Goal: Information Seeking & Learning: Learn about a topic

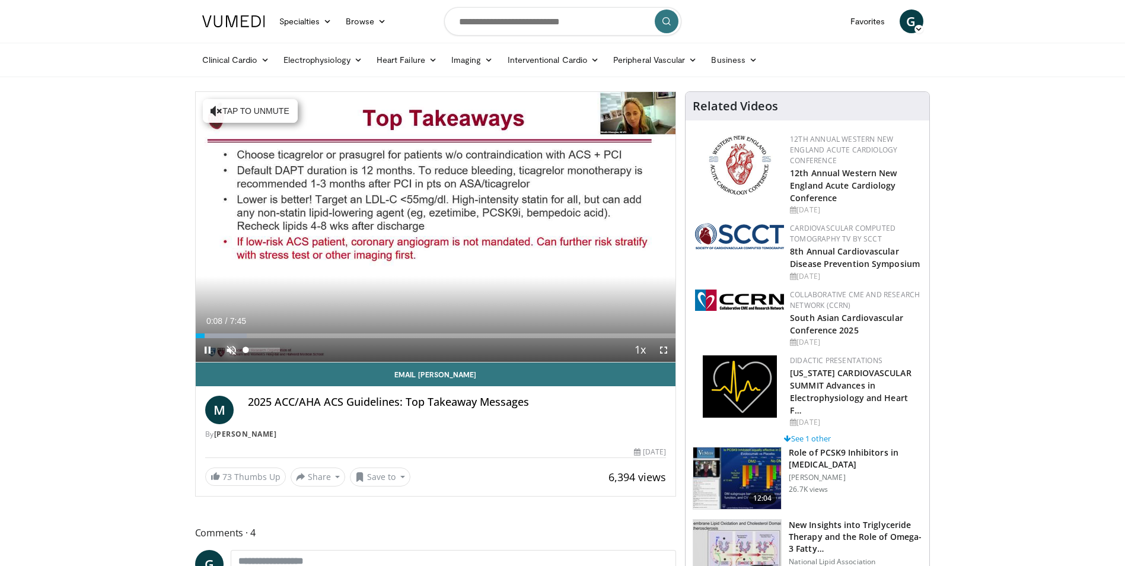
click at [233, 351] on span "Video Player" at bounding box center [231, 350] width 24 height 24
click at [660, 348] on span "Video Player" at bounding box center [664, 350] width 24 height 24
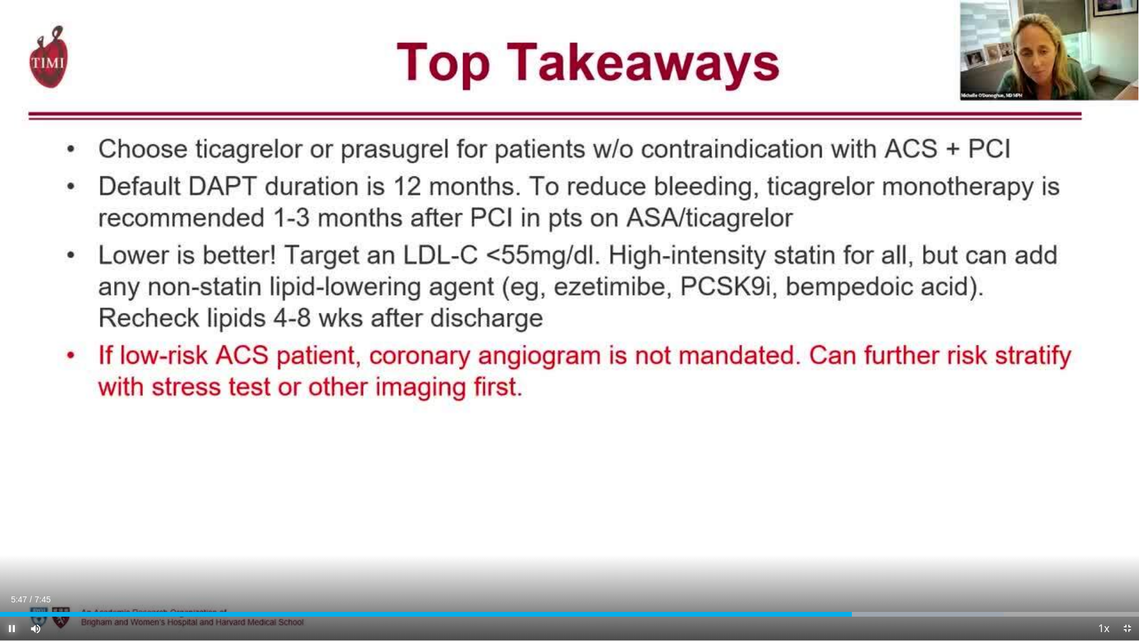
click at [11, 565] on span "Video Player" at bounding box center [12, 628] width 24 height 24
click at [1124, 565] on span "Video Player" at bounding box center [1127, 628] width 24 height 24
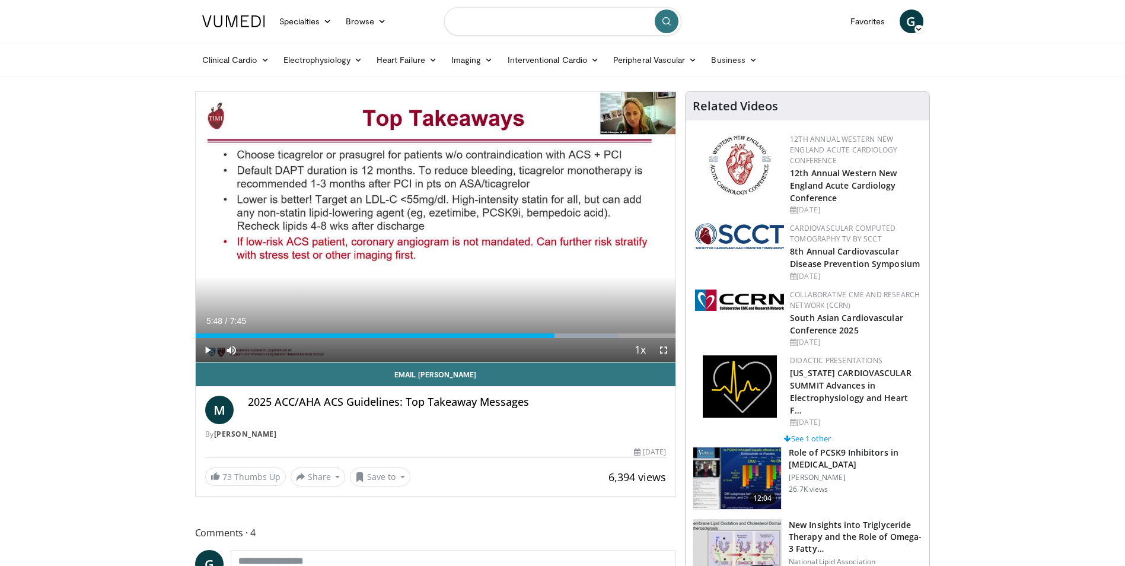
click at [579, 21] on input "Search topics, interventions" at bounding box center [562, 21] width 237 height 28
type input "**********"
click at [662, 20] on icon "submit" at bounding box center [666, 21] width 9 height 9
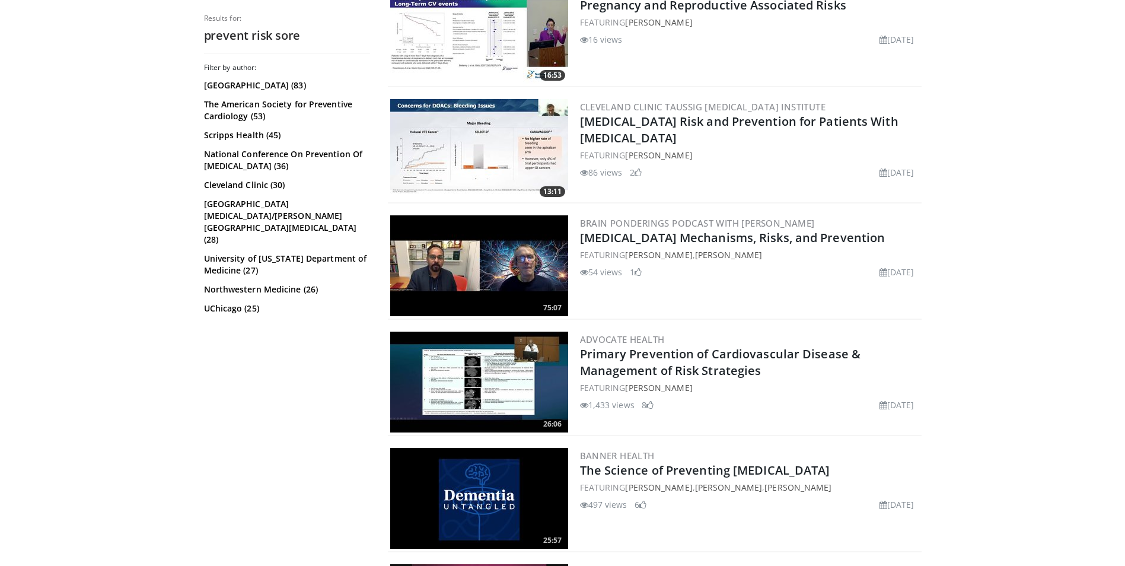
scroll to position [1146, 0]
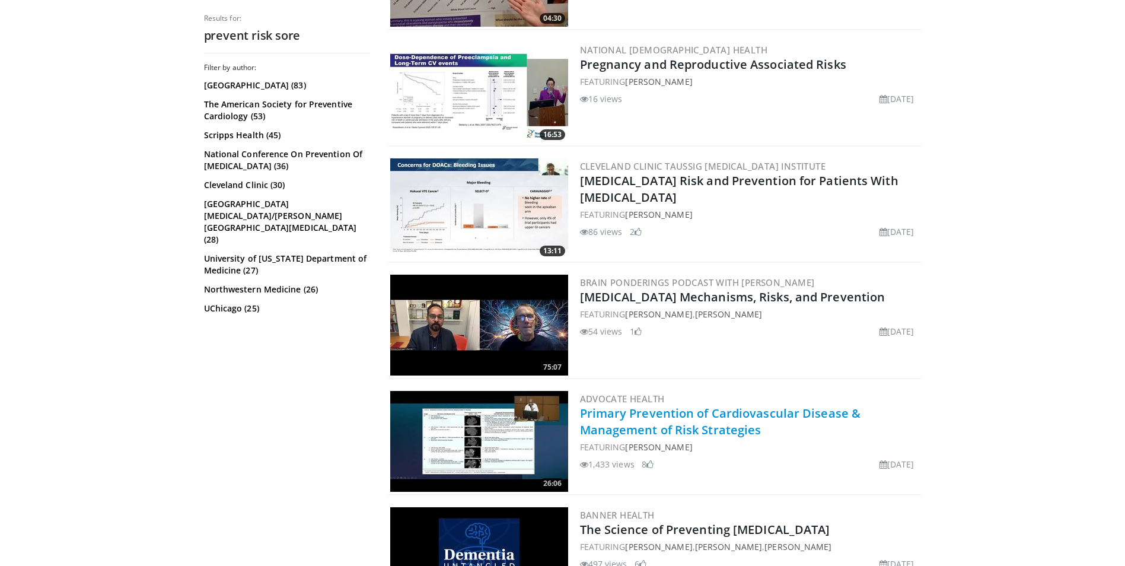
click at [700, 406] on link "Primary Prevention of Cardiovascular Disease & Management of Risk Strategies" at bounding box center [720, 421] width 281 height 33
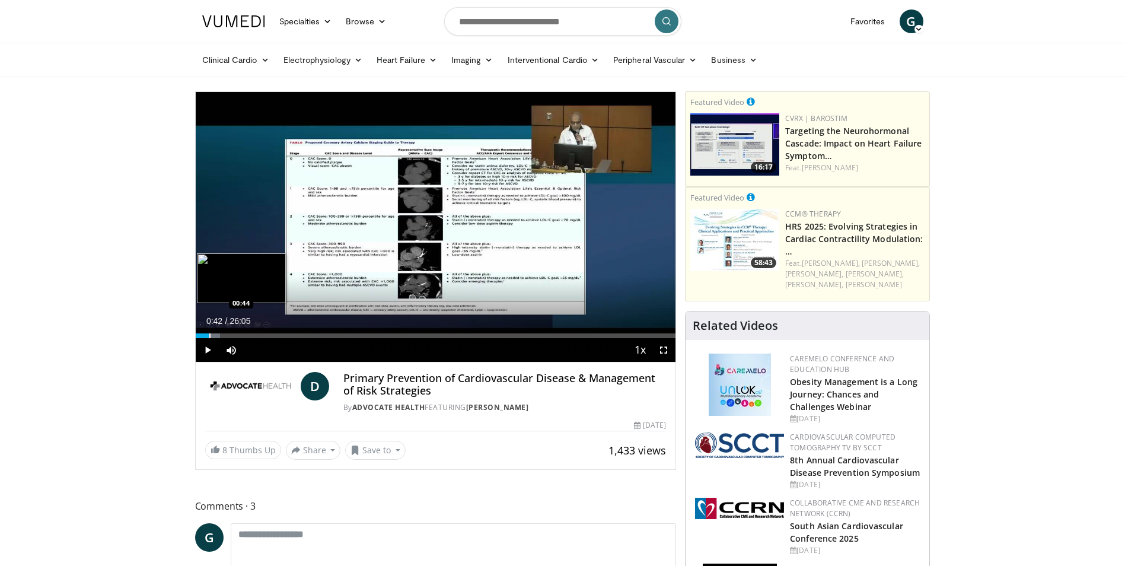
click at [209, 335] on div "Progress Bar" at bounding box center [209, 335] width 1 height 5
click at [231, 338] on span "Video Player" at bounding box center [231, 350] width 24 height 24
click at [234, 337] on div "Loaded : 8.24% 02:05 02:07" at bounding box center [436, 335] width 480 height 5
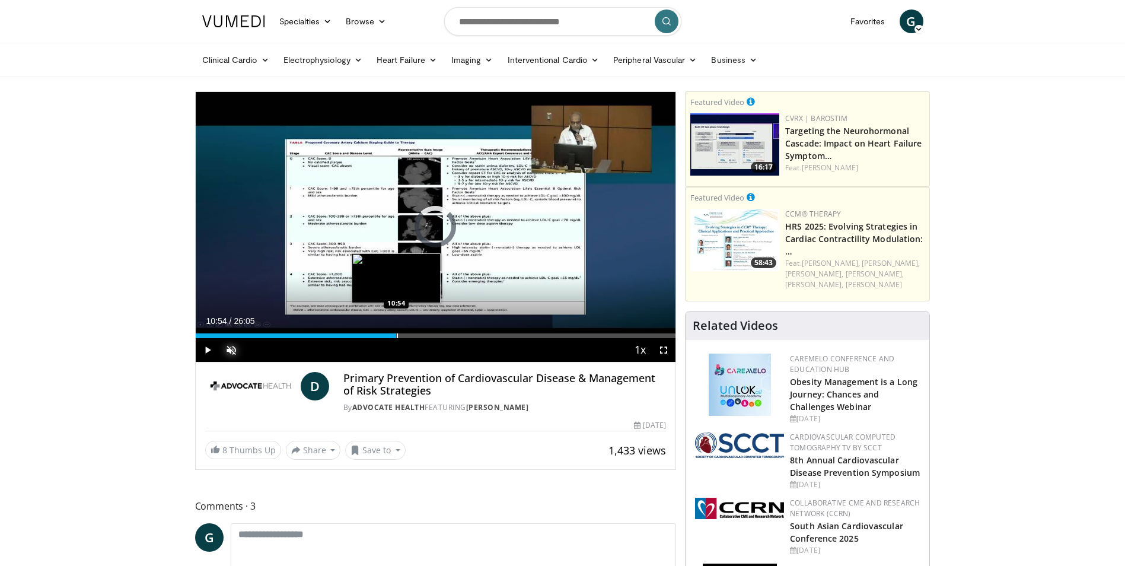
click at [396, 330] on div "Loaded : 10.86% 10:54 10:54" at bounding box center [436, 332] width 480 height 11
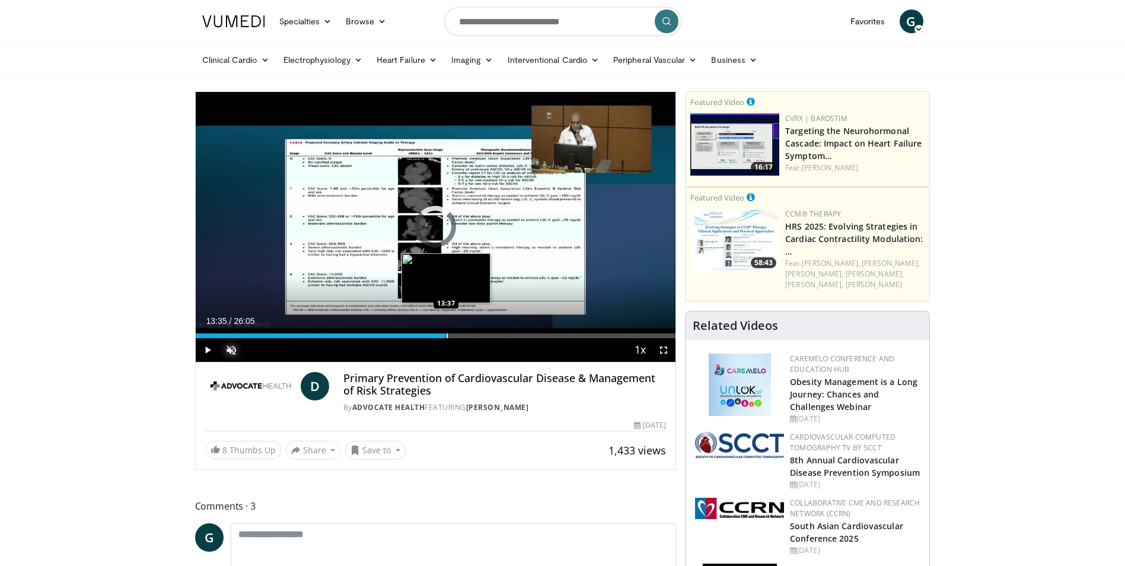
click at [445, 335] on div "Loaded : 46.01% 13:35 13:37" at bounding box center [436, 335] width 480 height 5
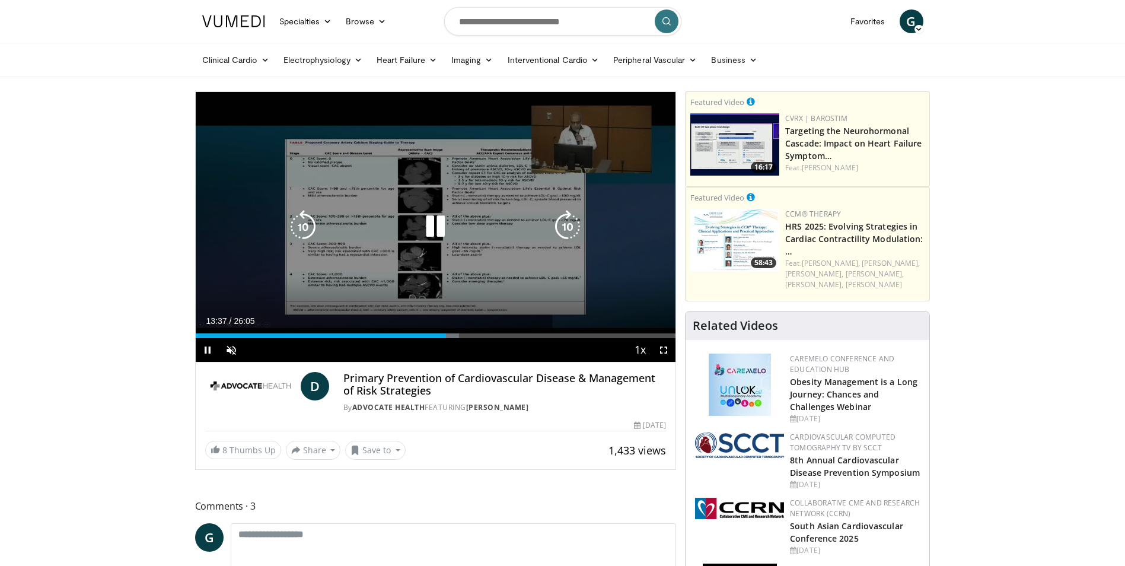
click at [530, 339] on div "Current Time 13:37 / Duration 26:05 Pause Skip Backward Skip Forward Unmute 0% …" at bounding box center [436, 350] width 480 height 24
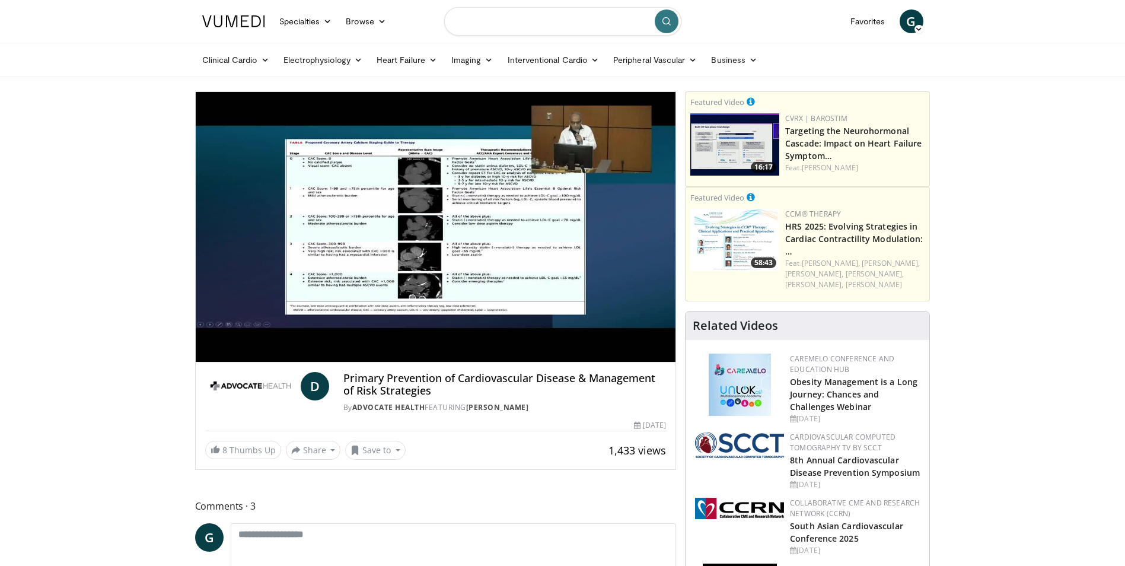
click at [594, 23] on input "Search topics, interventions" at bounding box center [562, 21] width 237 height 28
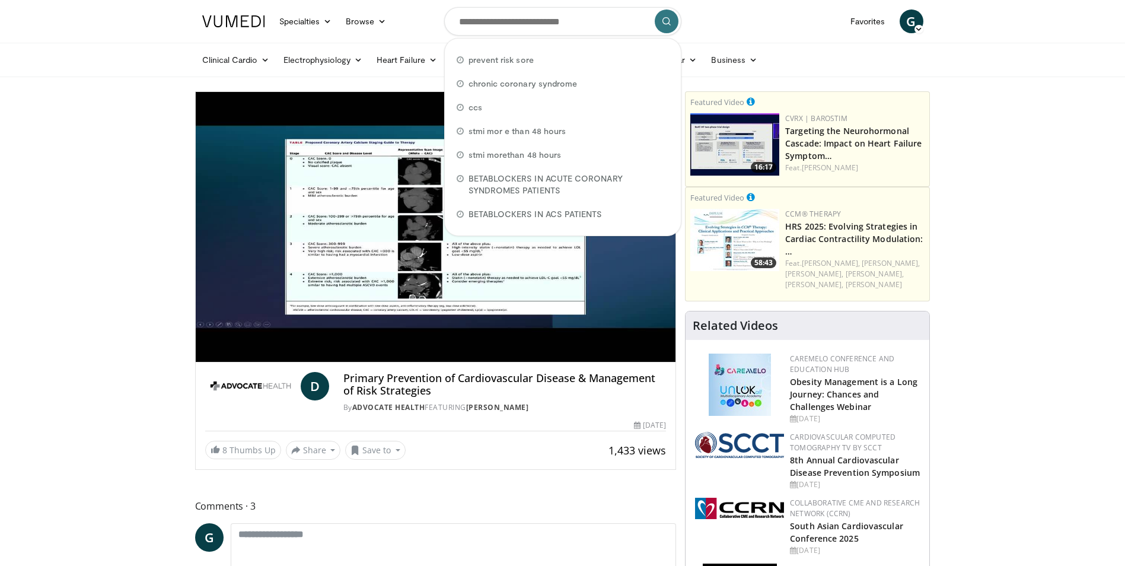
click at [568, 56] on div "prevent risk sore" at bounding box center [563, 60] width 227 height 24
type input "**********"
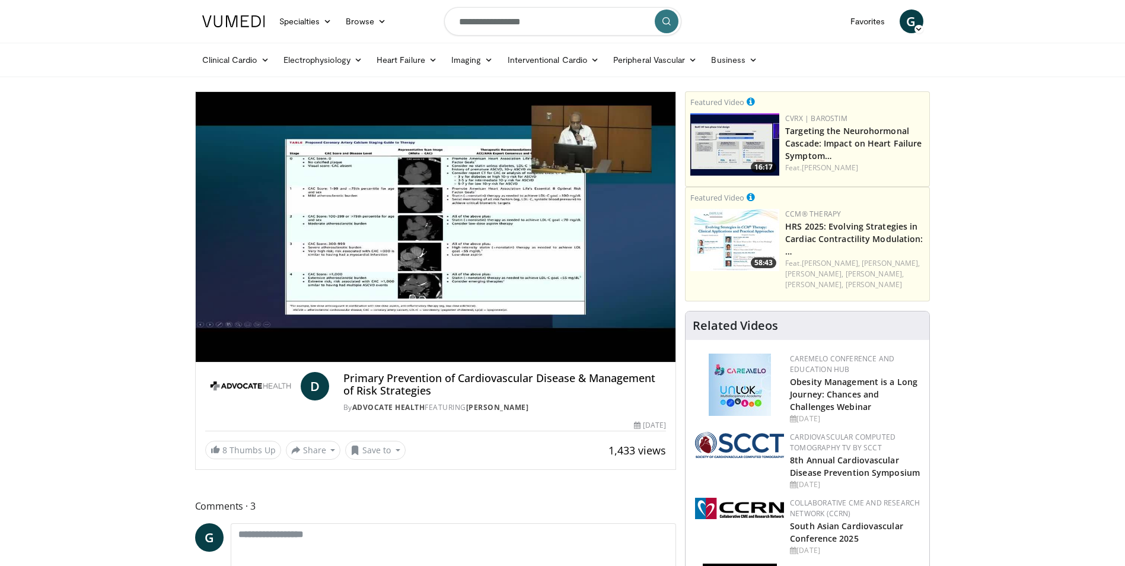
click at [667, 21] on icon "submit" at bounding box center [666, 21] width 9 height 9
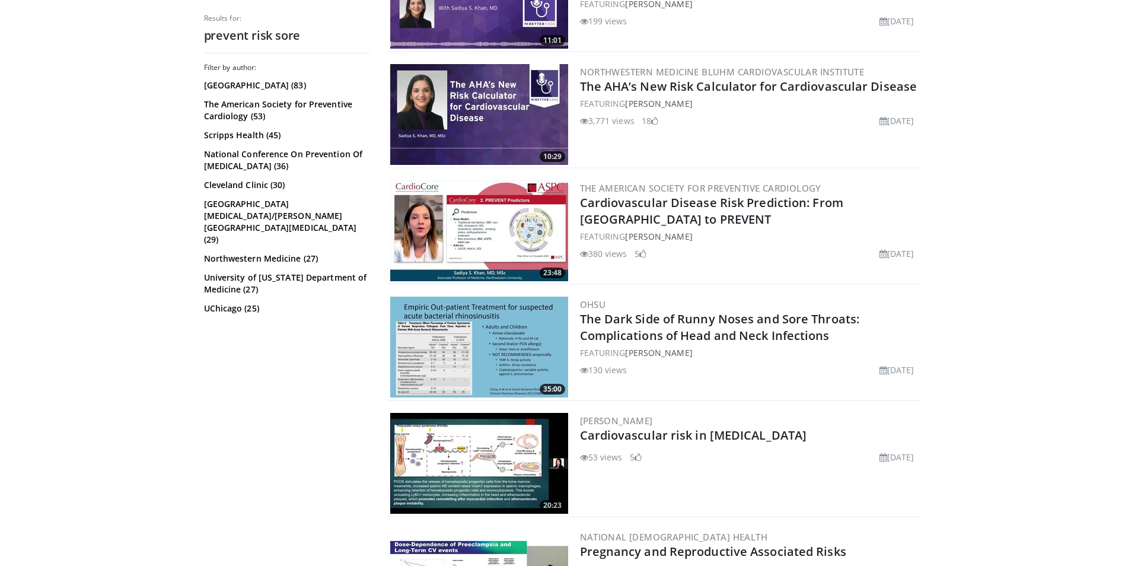
scroll to position [534, 0]
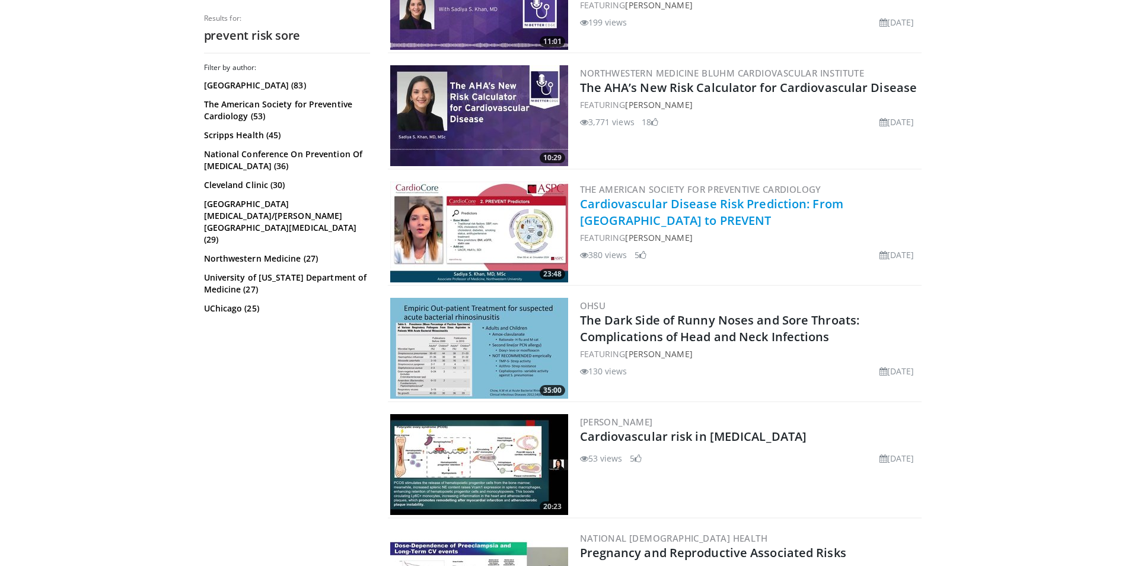
click at [633, 211] on link "Cardiovascular Disease Risk Prediction: From Framingham to PREVENT" at bounding box center [711, 212] width 263 height 33
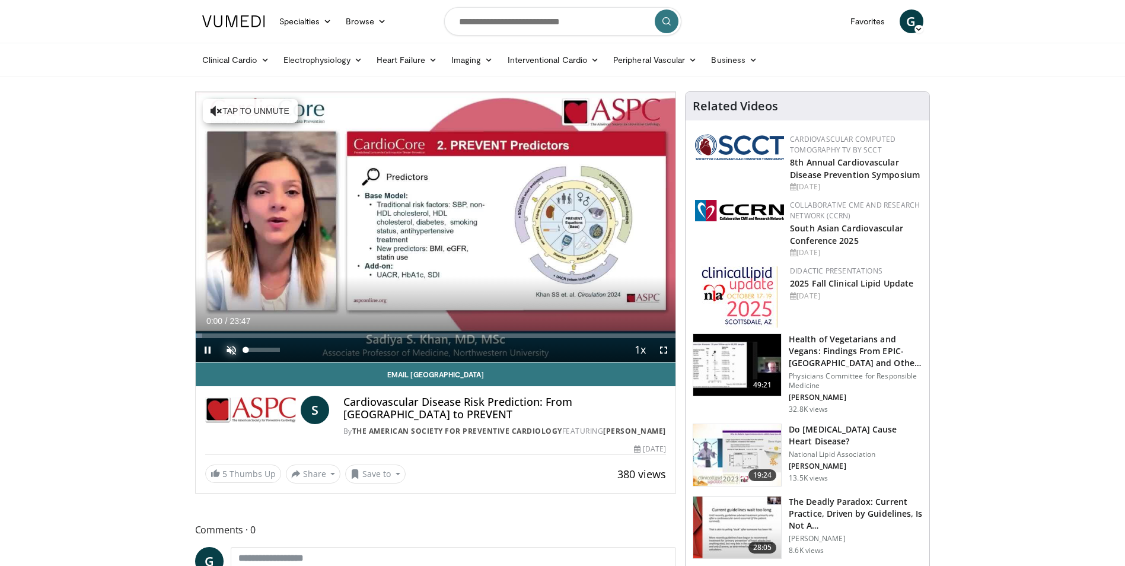
click at [228, 349] on span "Video Player" at bounding box center [231, 350] width 24 height 24
click at [660, 346] on span "Video Player" at bounding box center [664, 350] width 24 height 24
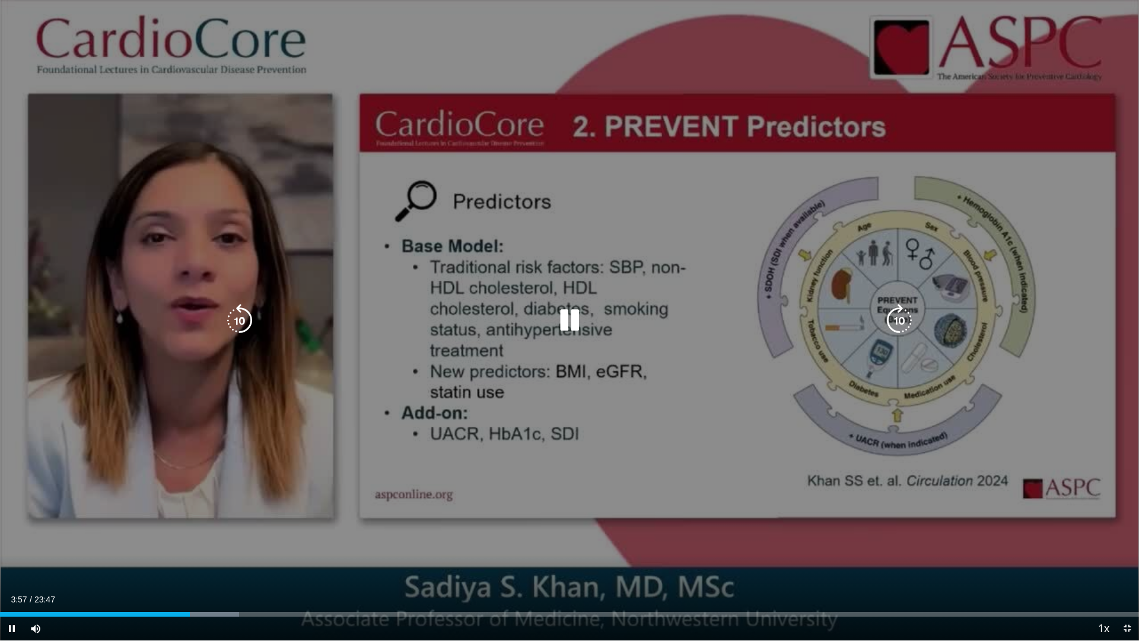
click at [568, 324] on icon "Video Player" at bounding box center [569, 320] width 33 height 33
click at [564, 326] on icon "Video Player" at bounding box center [569, 320] width 33 height 33
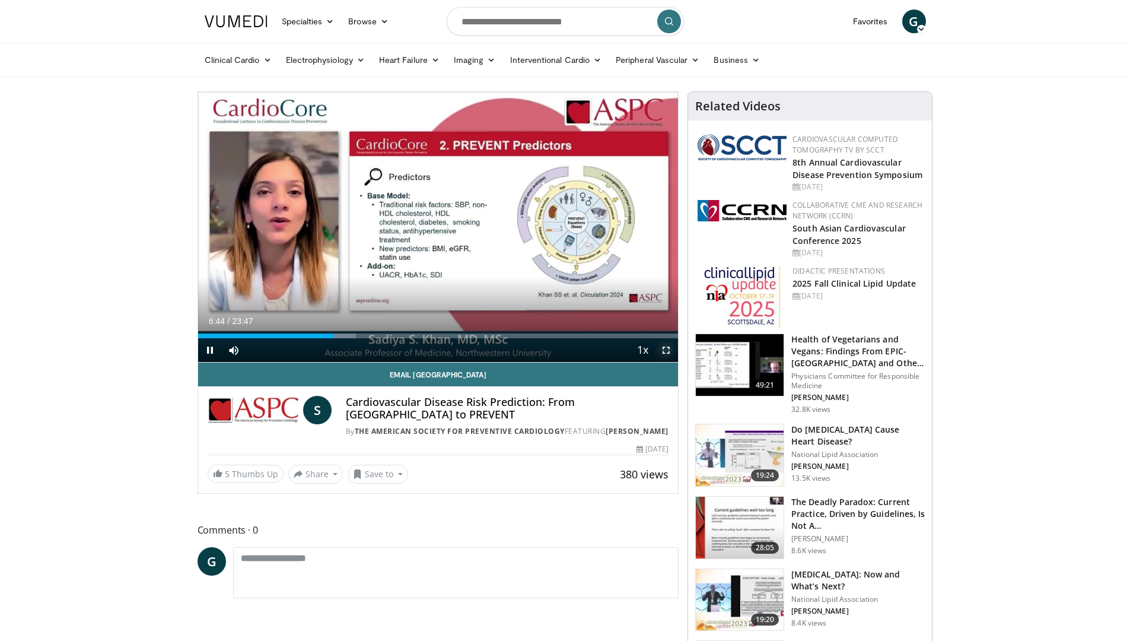
click at [667, 352] on span "Video Player" at bounding box center [666, 350] width 24 height 24
click at [664, 347] on span "Video Player" at bounding box center [666, 350] width 24 height 24
click at [666, 353] on span "Video Player" at bounding box center [666, 350] width 24 height 24
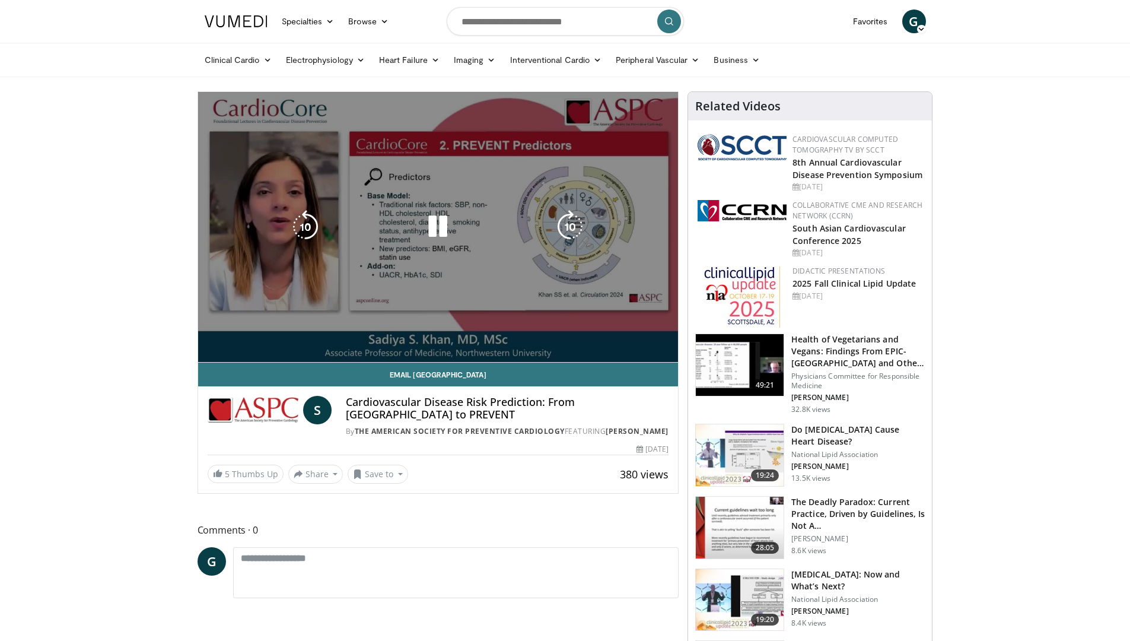
click at [666, 352] on video-js "**********" at bounding box center [438, 227] width 480 height 270
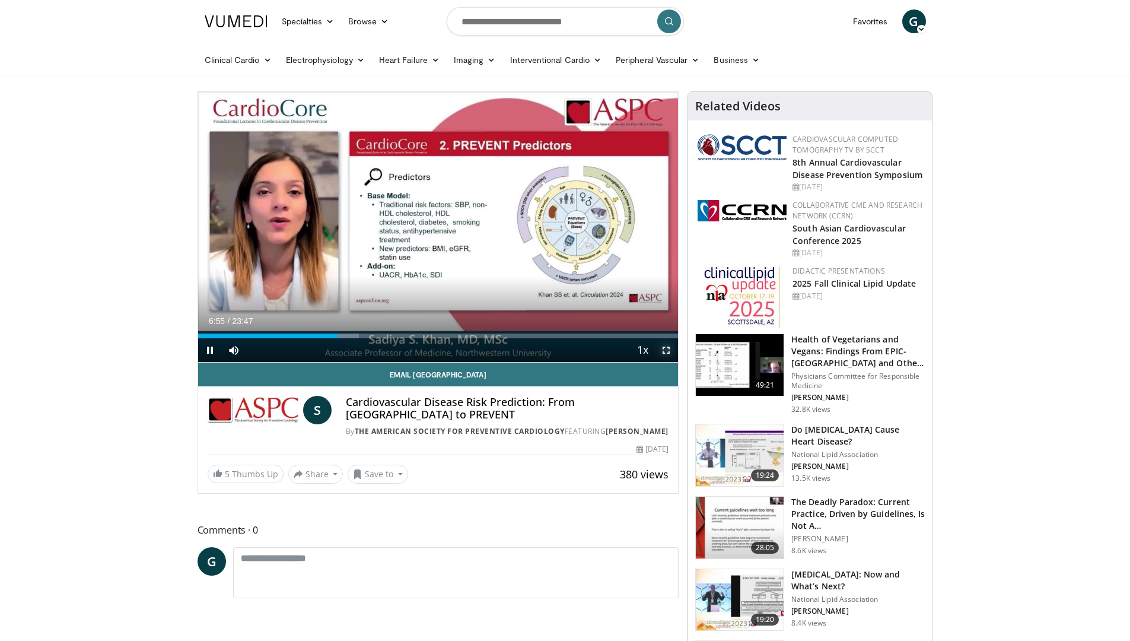
click at [664, 348] on span "Video Player" at bounding box center [666, 350] width 24 height 24
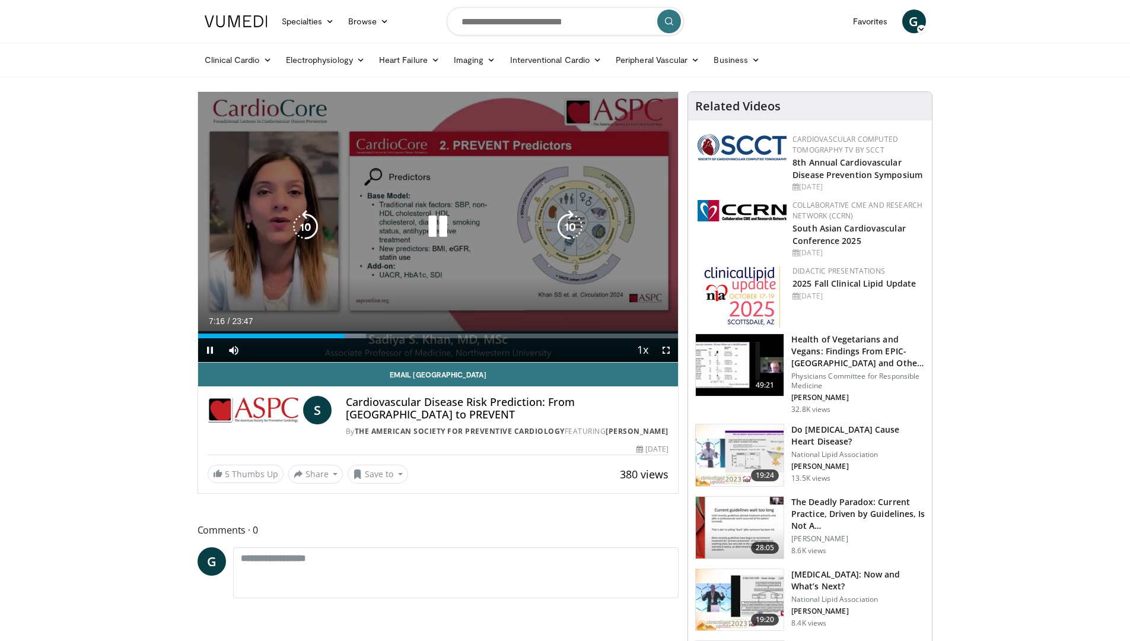
click at [578, 303] on div "10 seconds Tap to unmute" at bounding box center [438, 227] width 480 height 270
click at [578, 299] on div "10 seconds Tap to unmute" at bounding box center [438, 227] width 480 height 270
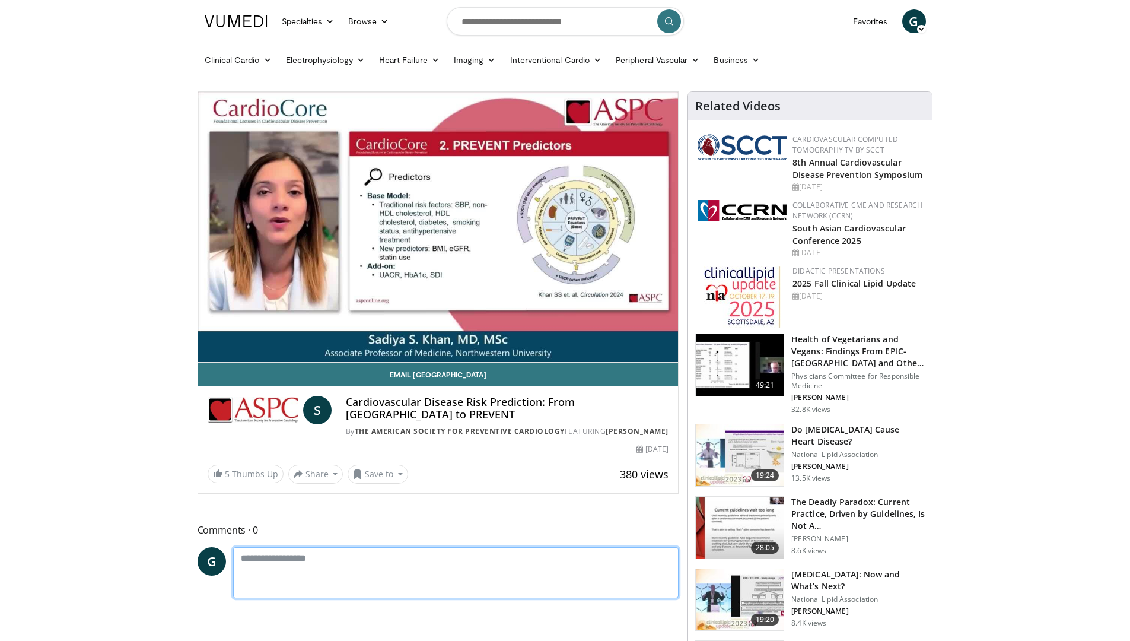
drag, startPoint x: 588, startPoint y: 299, endPoint x: 506, endPoint y: 549, distance: 262.6
click at [506, 549] on textarea at bounding box center [456, 572] width 446 height 51
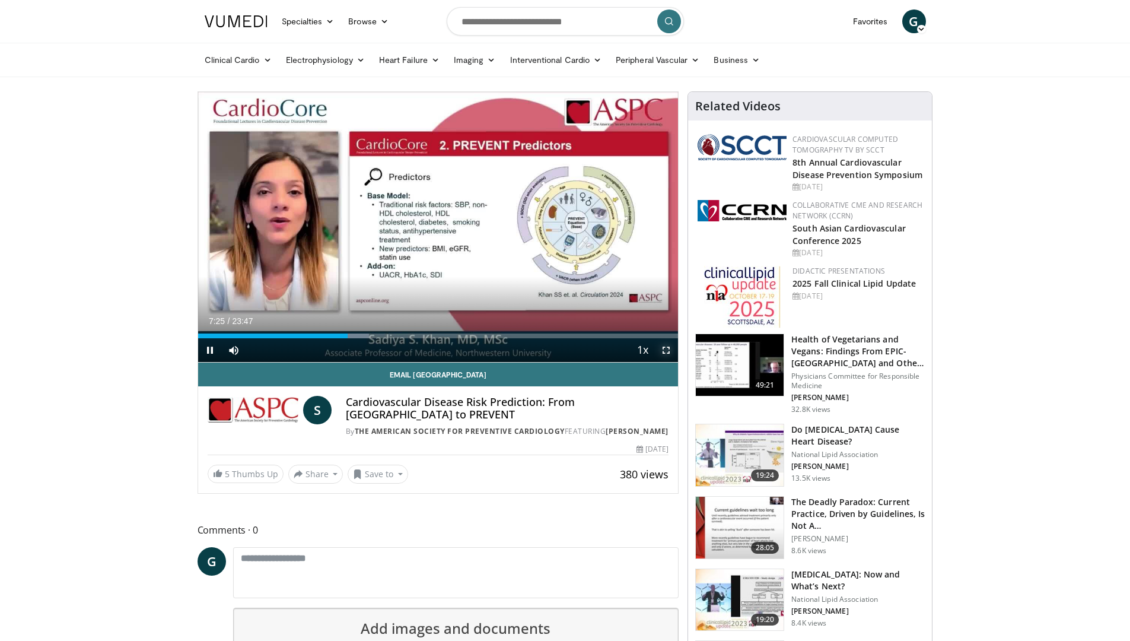
click at [664, 348] on span "Video Player" at bounding box center [666, 350] width 24 height 24
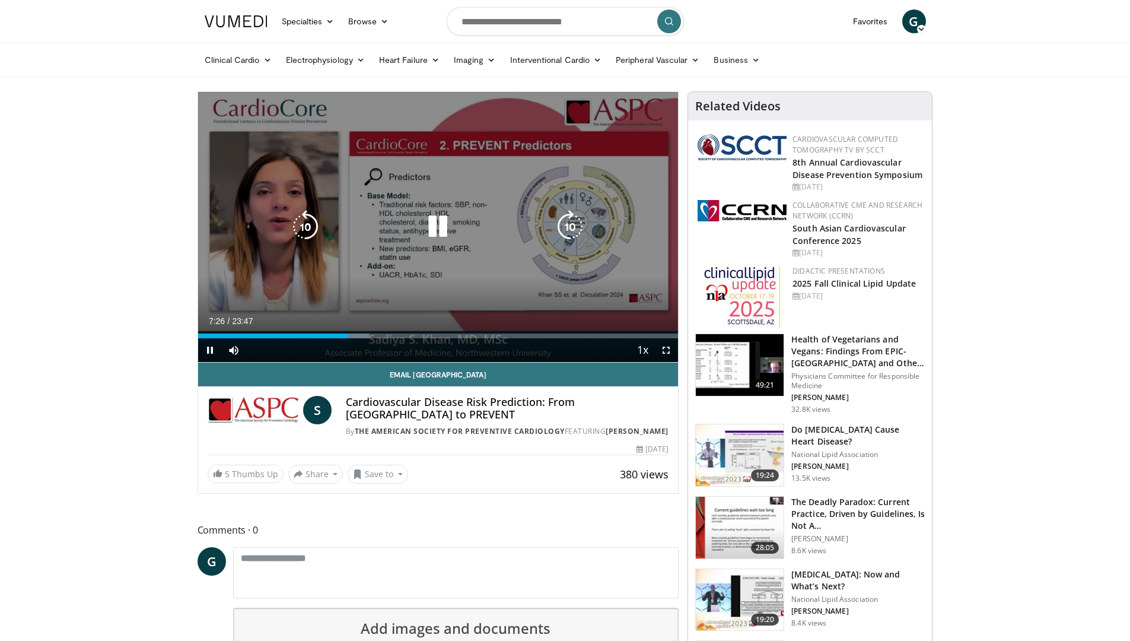
click at [602, 236] on div "10 seconds Tap to unmute" at bounding box center [438, 227] width 480 height 270
click at [573, 236] on icon "Video Player" at bounding box center [569, 226] width 33 height 33
click at [443, 225] on icon "Video Player" at bounding box center [437, 226] width 33 height 33
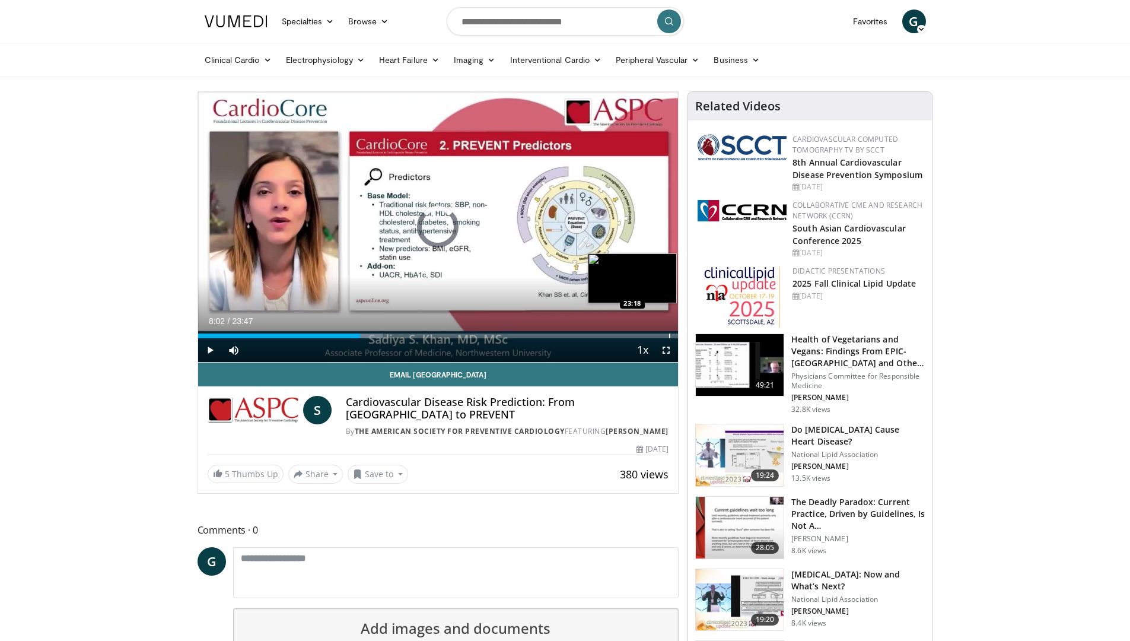
click at [669, 337] on div "Progress Bar" at bounding box center [669, 335] width 1 height 5
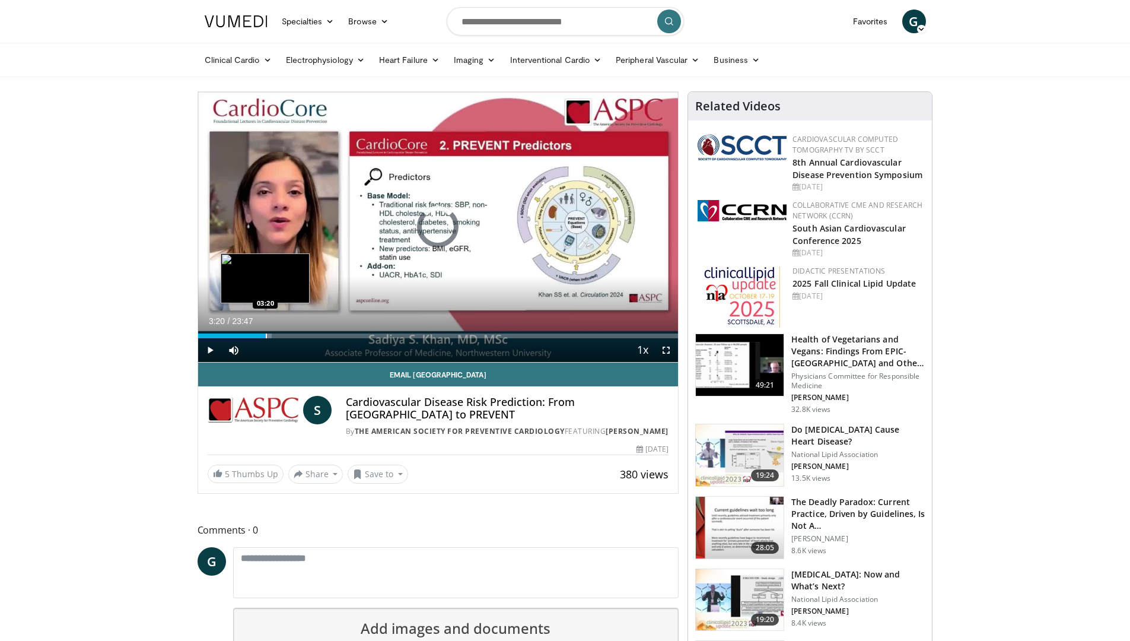
click at [265, 331] on div "Loaded : 15.39% 03:20 03:20" at bounding box center [438, 332] width 480 height 11
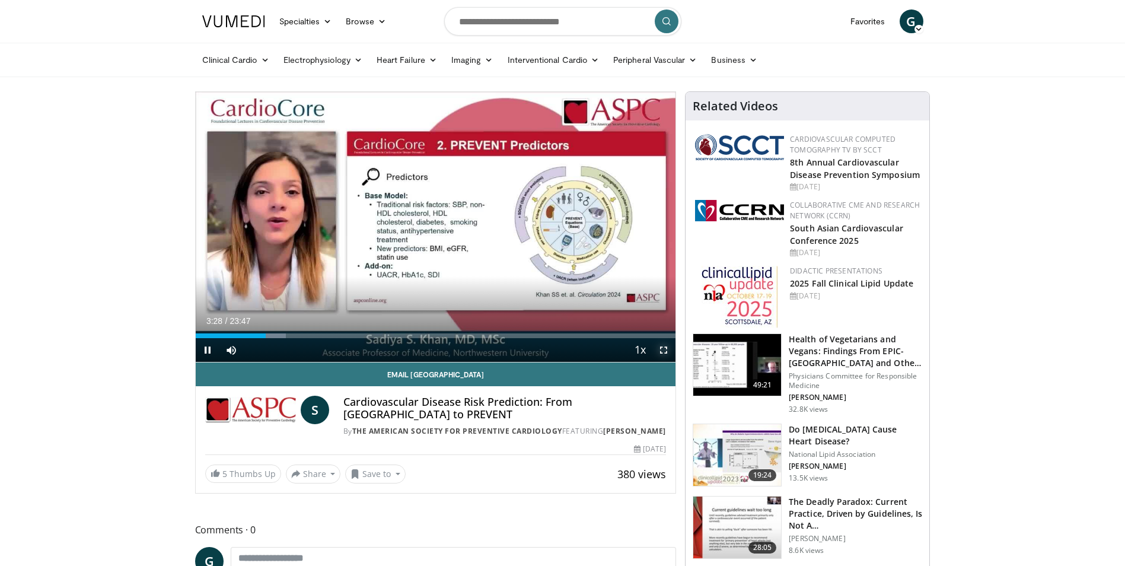
click at [661, 349] on span "Video Player" at bounding box center [664, 350] width 24 height 24
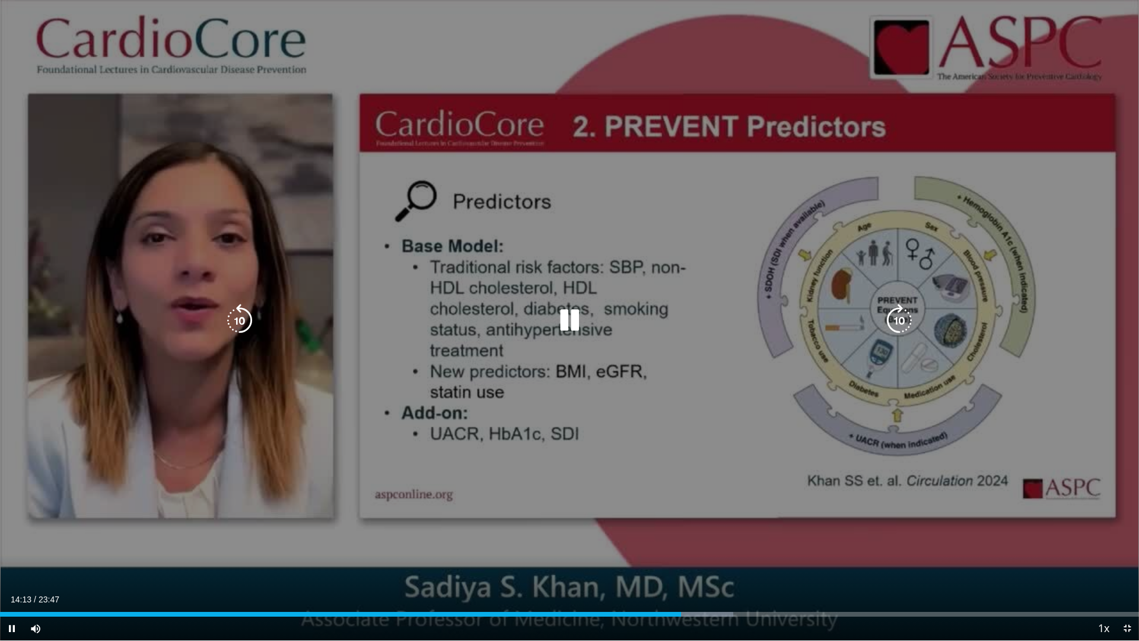
click at [687, 486] on div "10 seconds Tap to unmute" at bounding box center [569, 320] width 1139 height 640
click at [719, 495] on div "10 seconds Tap to unmute" at bounding box center [569, 320] width 1139 height 640
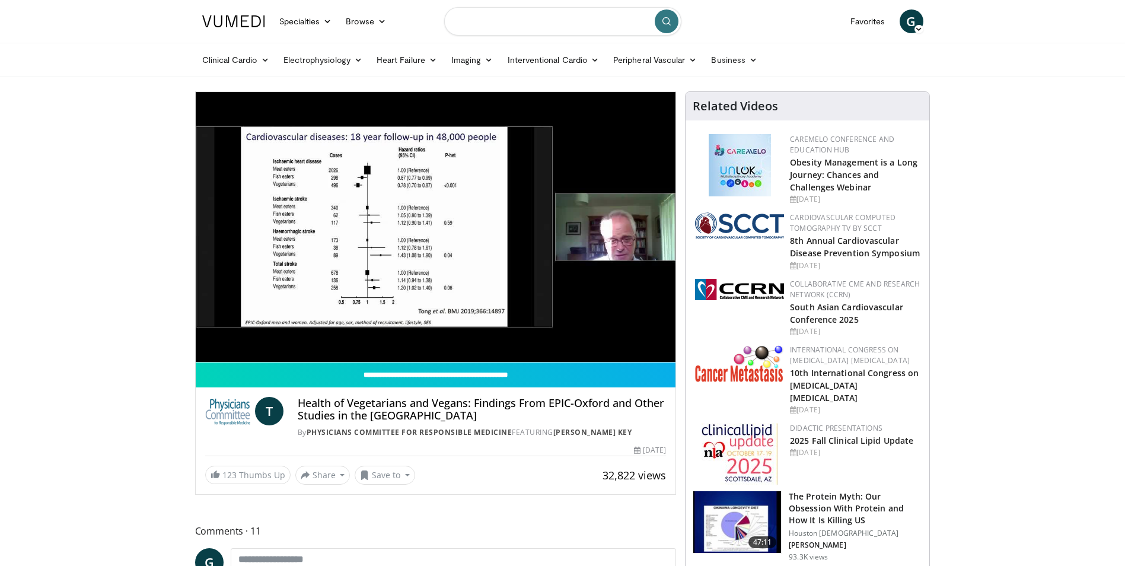
click at [593, 27] on input "Search topics, interventions" at bounding box center [562, 21] width 237 height 28
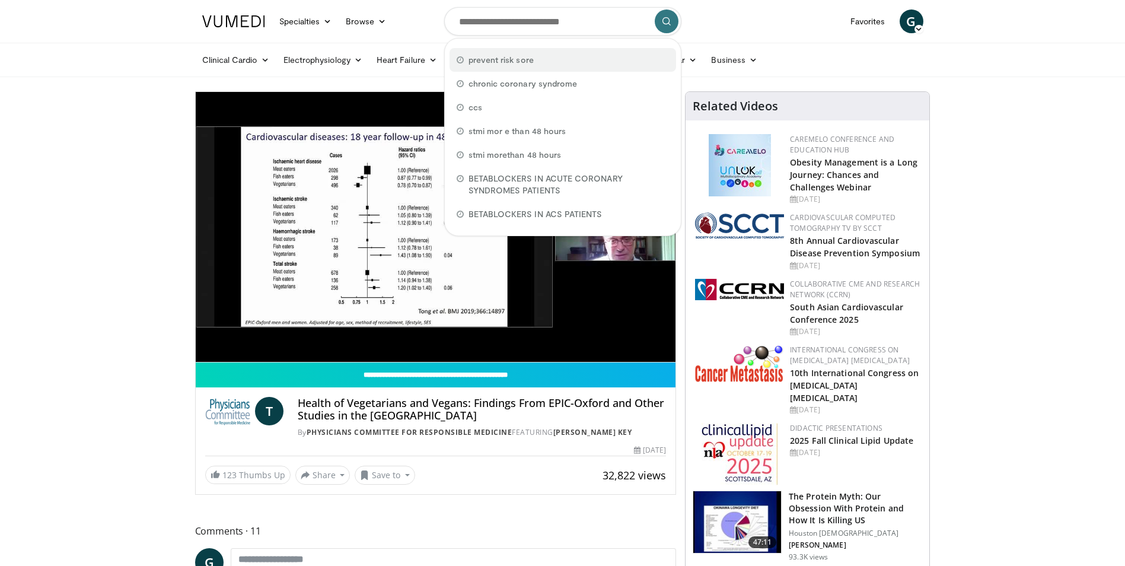
click at [590, 61] on div "prevent risk sore" at bounding box center [563, 60] width 227 height 24
type input "**********"
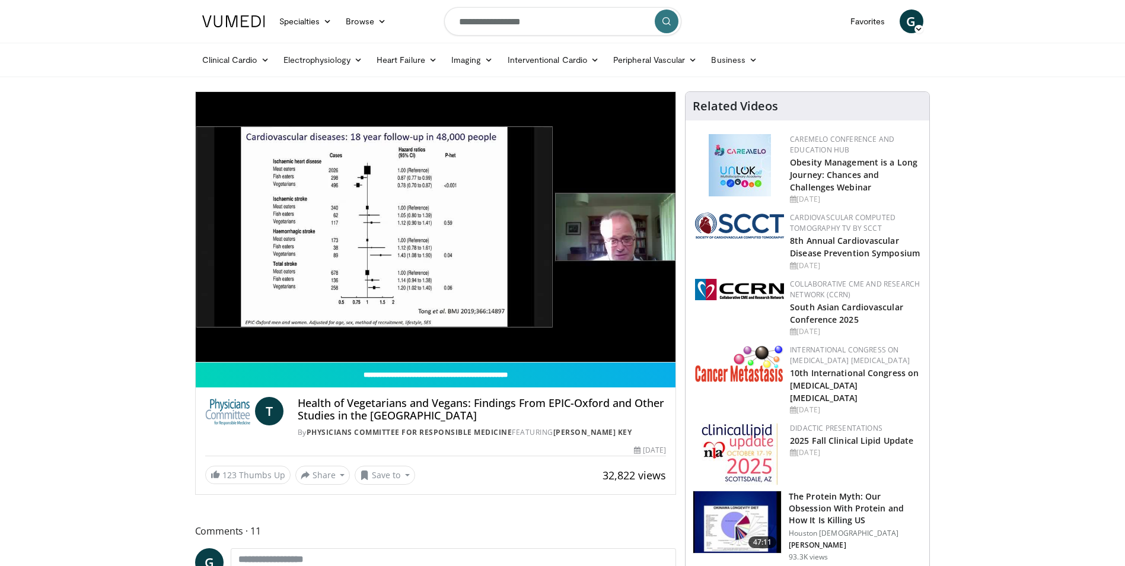
click at [664, 26] on icon "submit" at bounding box center [666, 21] width 9 height 9
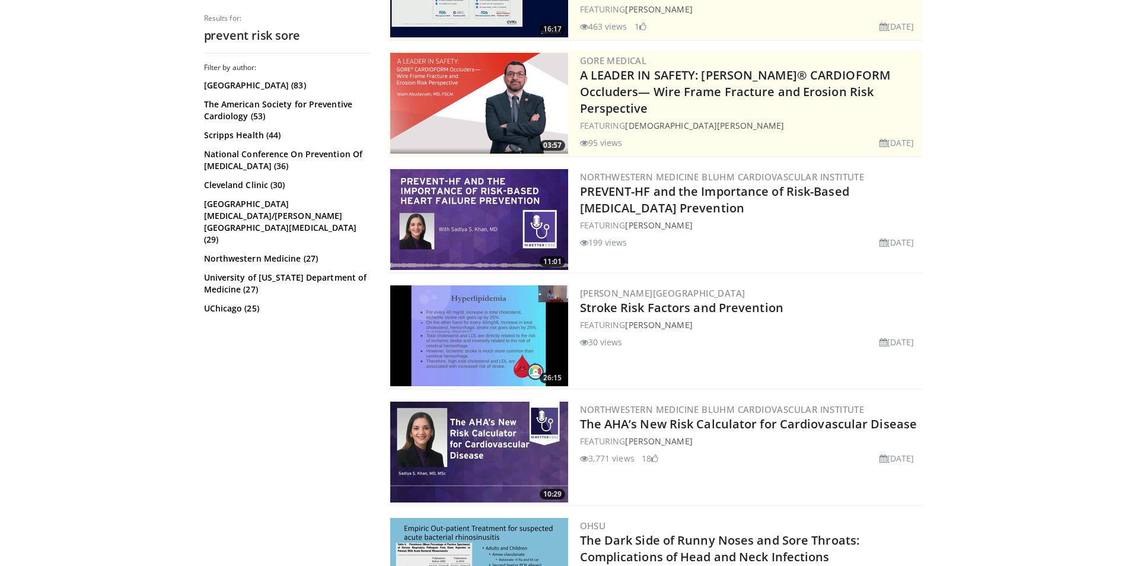
scroll to position [237, 0]
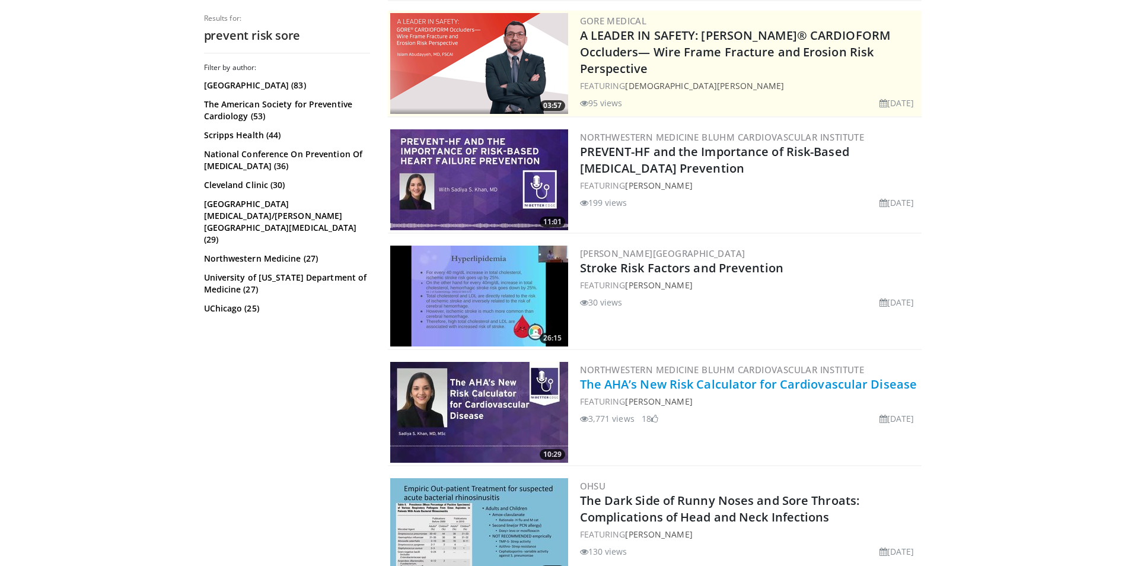
click at [707, 390] on link "The AHA’s New Risk Calculator for Cardiovascular Disease" at bounding box center [748, 384] width 337 height 16
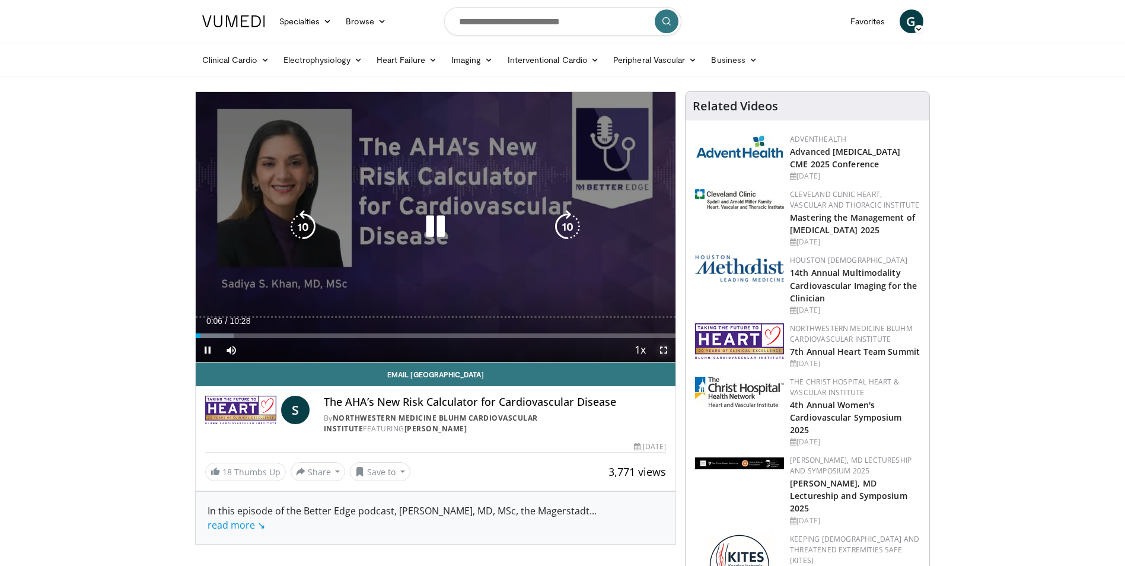
drag, startPoint x: 665, startPoint y: 352, endPoint x: 667, endPoint y: 396, distance: 44.0
click at [665, 352] on span "Video Player" at bounding box center [664, 350] width 24 height 24
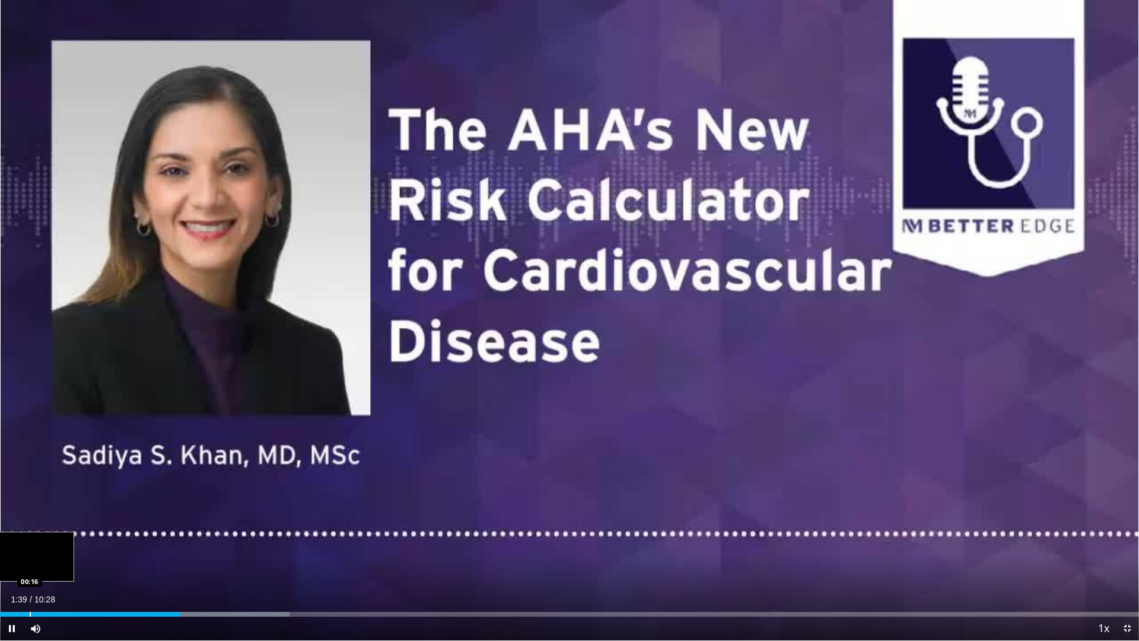
click at [30, 565] on div "Progress Bar" at bounding box center [30, 613] width 1 height 5
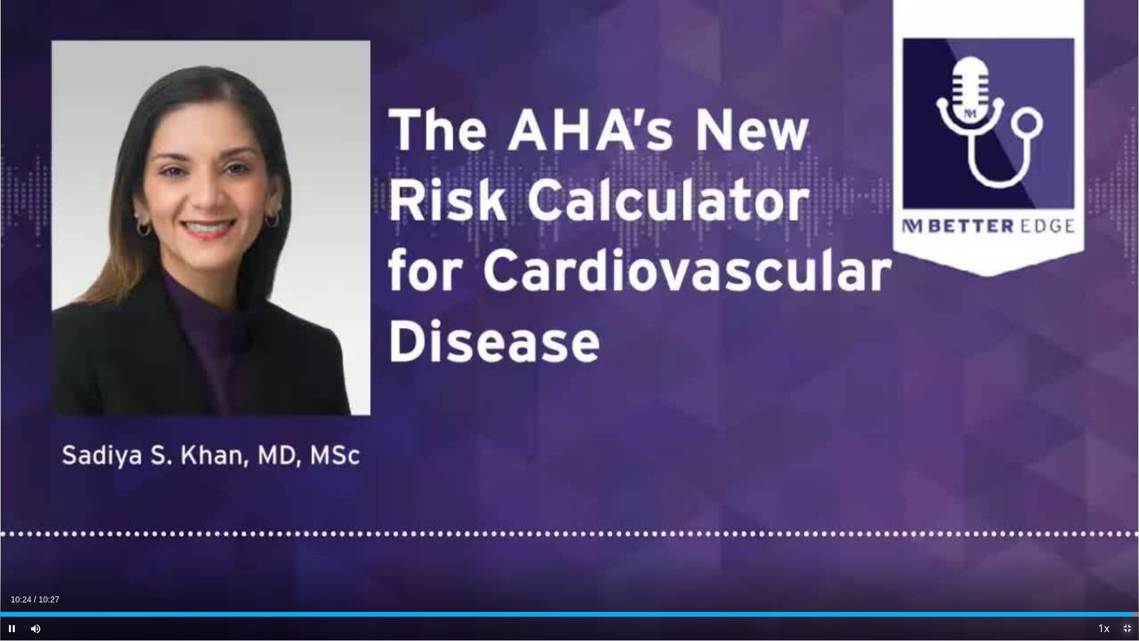
click at [1124, 565] on span "Video Player" at bounding box center [1127, 628] width 24 height 24
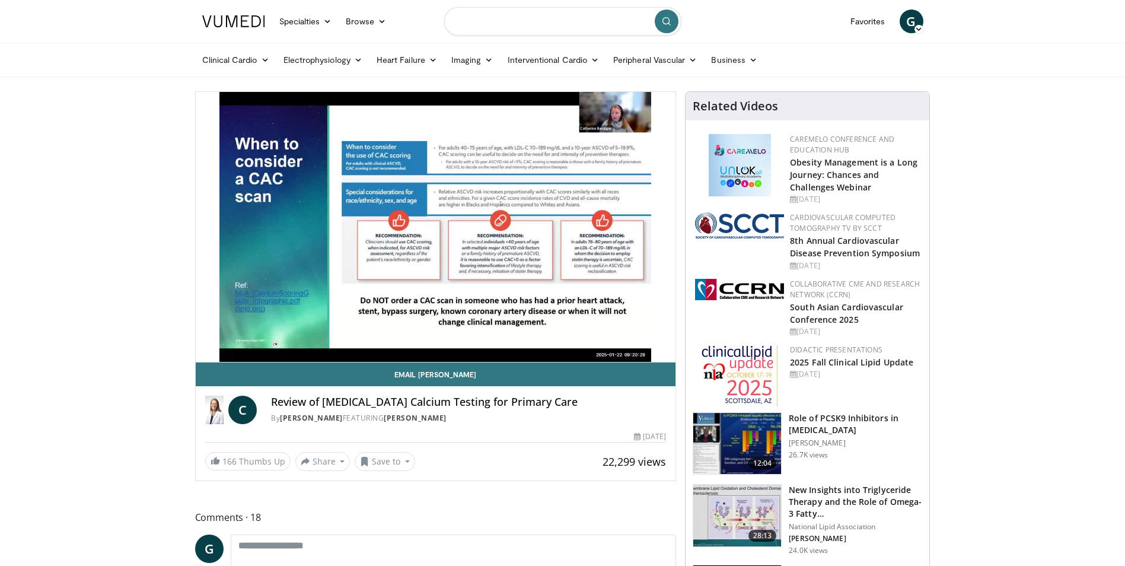
click at [595, 24] on input "Search topics, interventions" at bounding box center [562, 21] width 237 height 28
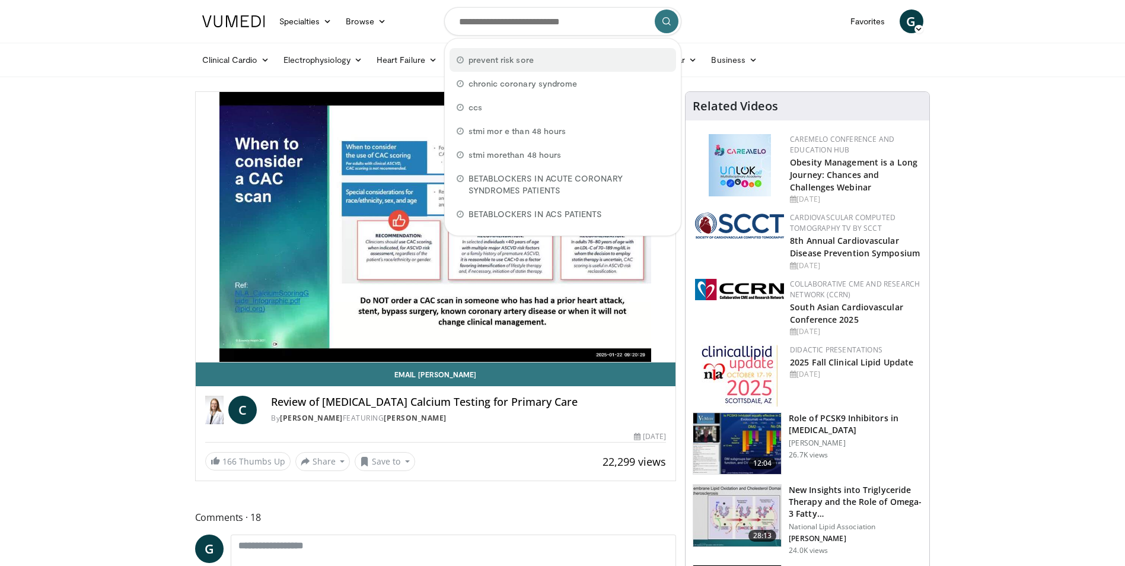
click at [558, 67] on div "prevent risk sore" at bounding box center [563, 60] width 227 height 24
type input "**********"
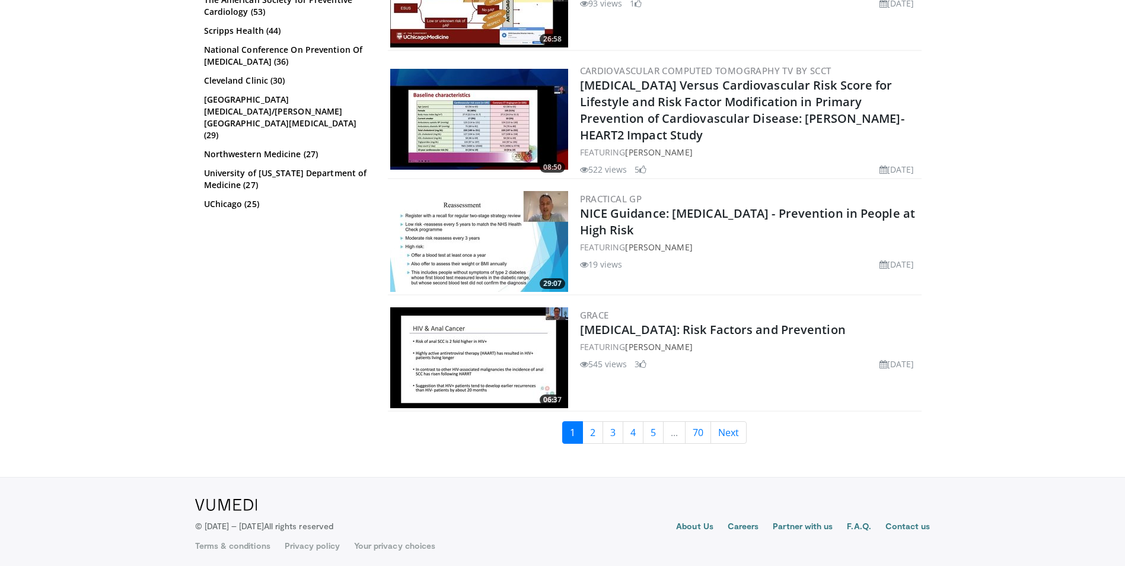
scroll to position [2866, 0]
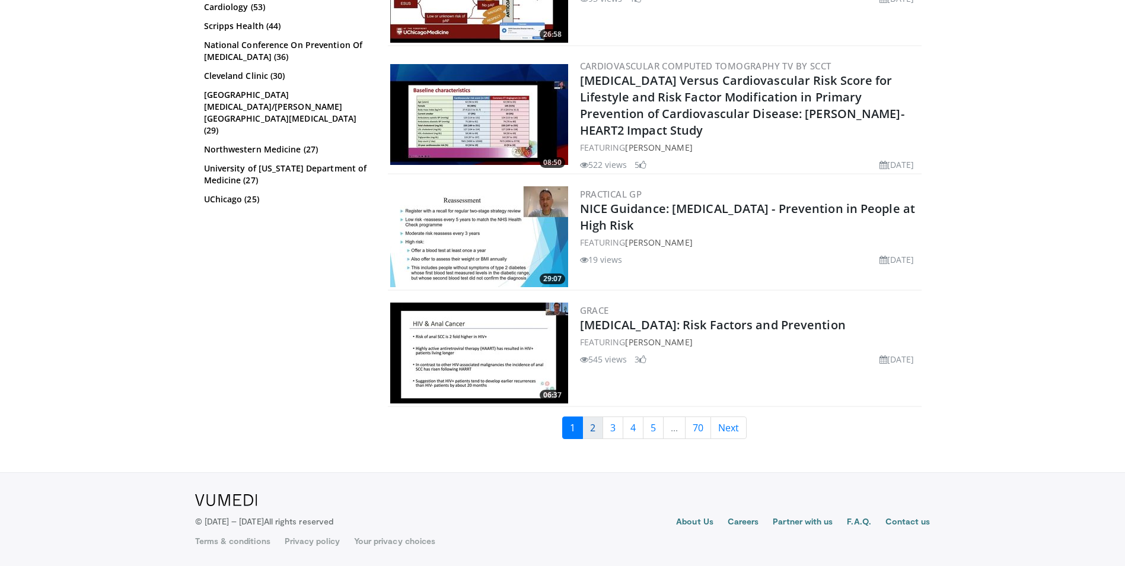
click at [594, 429] on link "2" at bounding box center [592, 427] width 21 height 23
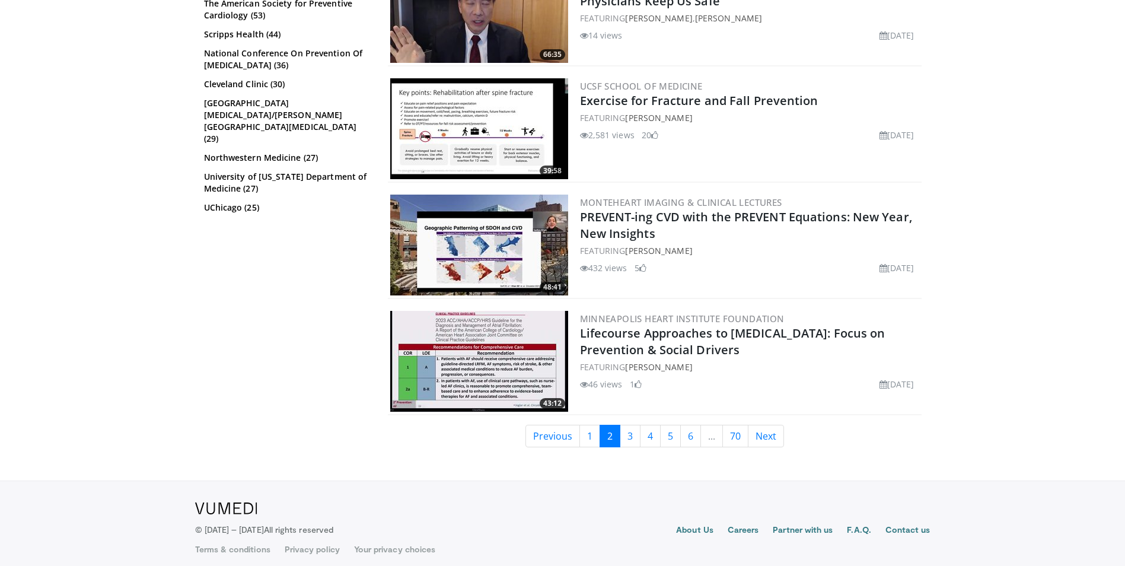
scroll to position [2884, 0]
click at [631, 430] on link "3" at bounding box center [630, 435] width 21 height 23
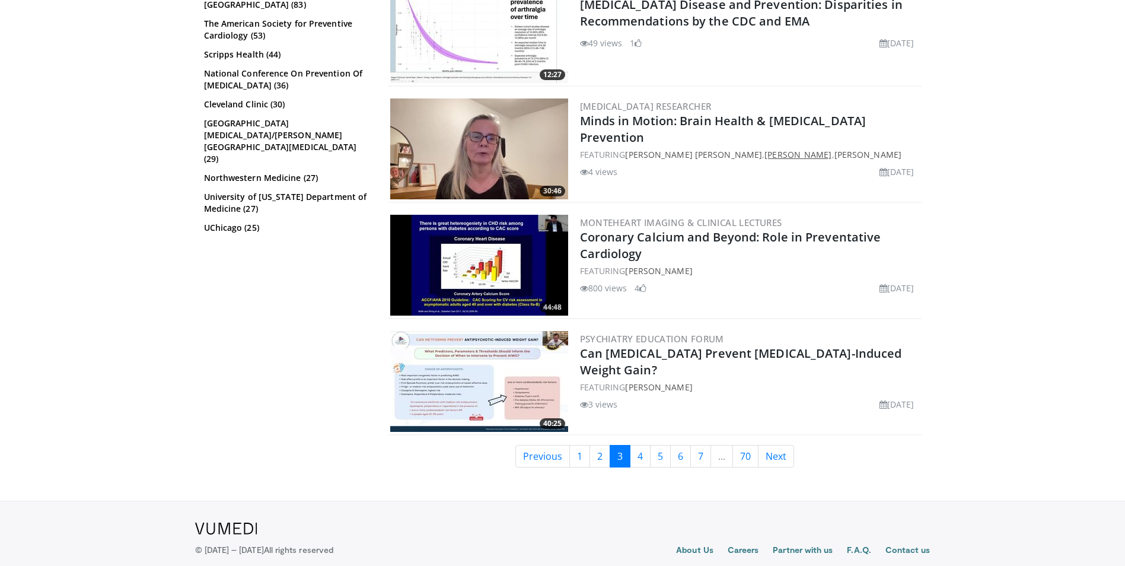
scroll to position [2847, 0]
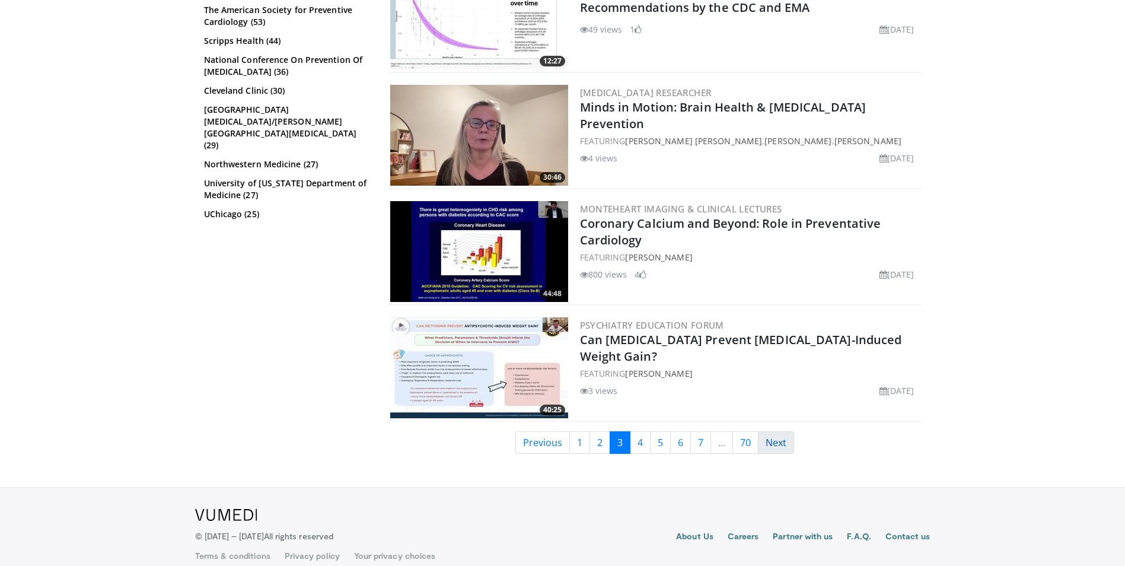
click at [782, 437] on link "Next" at bounding box center [776, 442] width 36 height 23
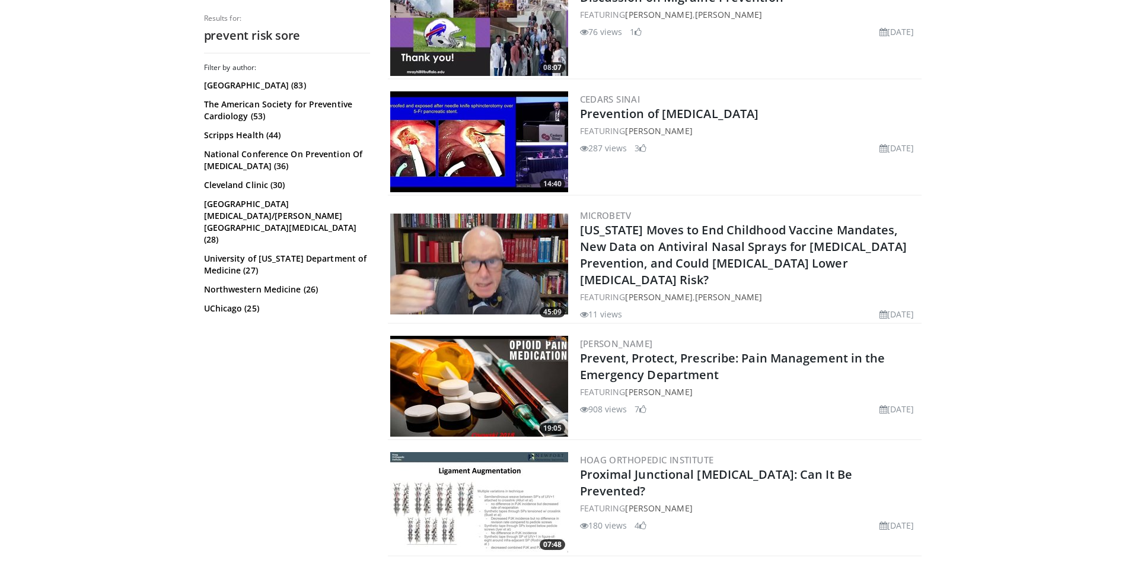
scroll to position [2847, 0]
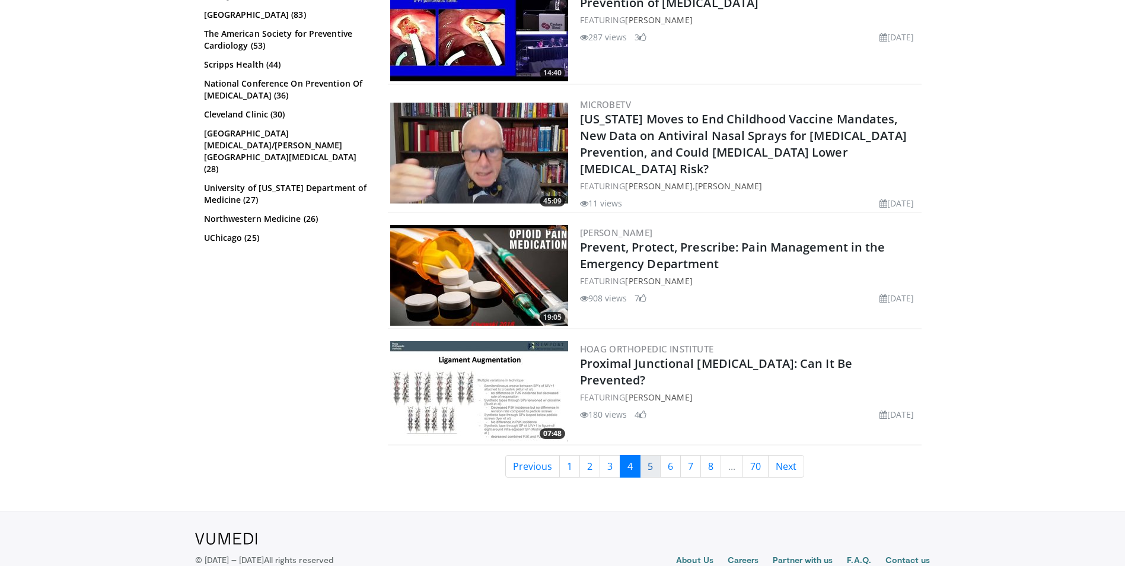
click at [651, 455] on link "5" at bounding box center [650, 466] width 21 height 23
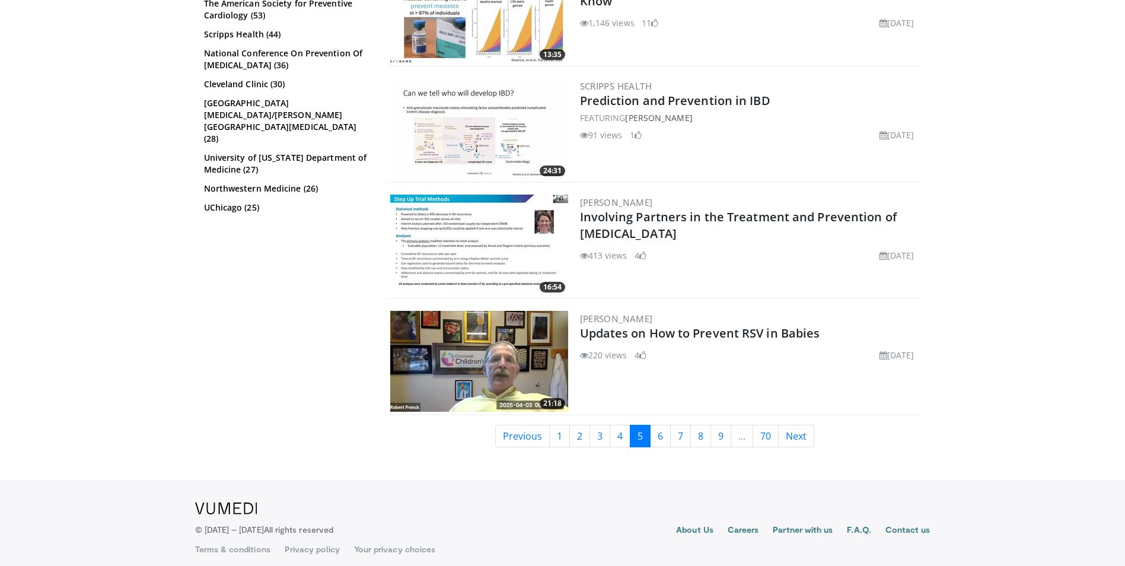
scroll to position [2738, 0]
click at [662, 432] on link "6" at bounding box center [660, 435] width 21 height 23
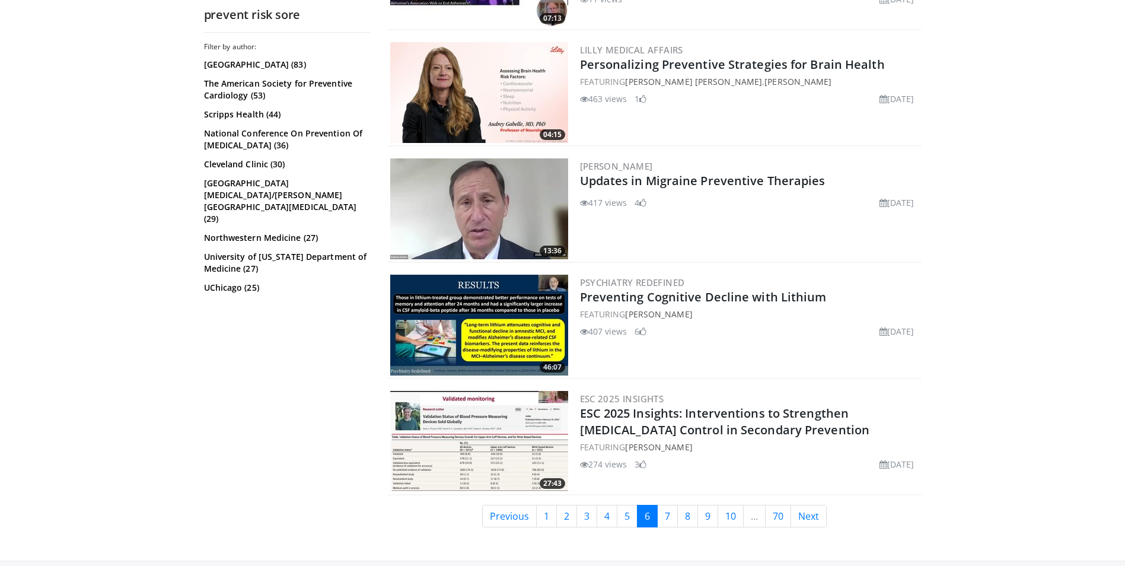
scroll to position [2854, 0]
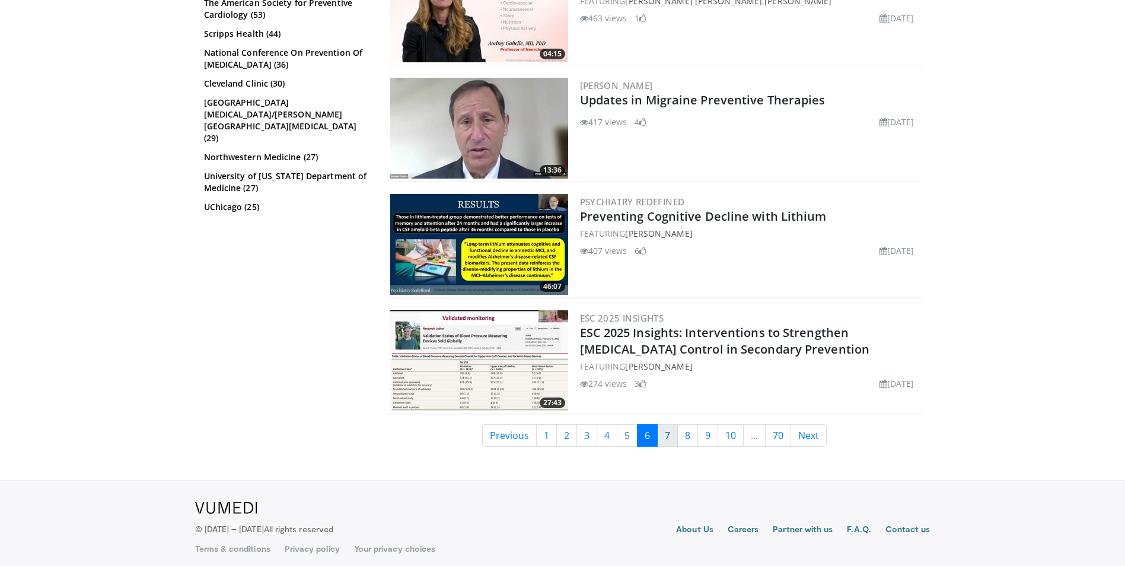
click at [666, 428] on link "7" at bounding box center [667, 435] width 21 height 23
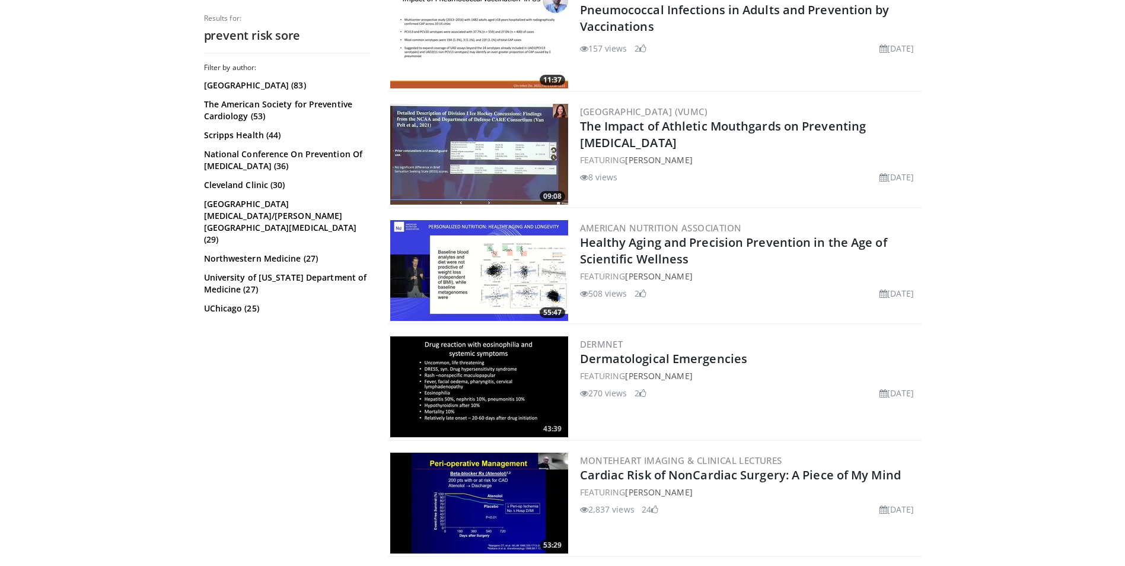
scroll to position [2847, 0]
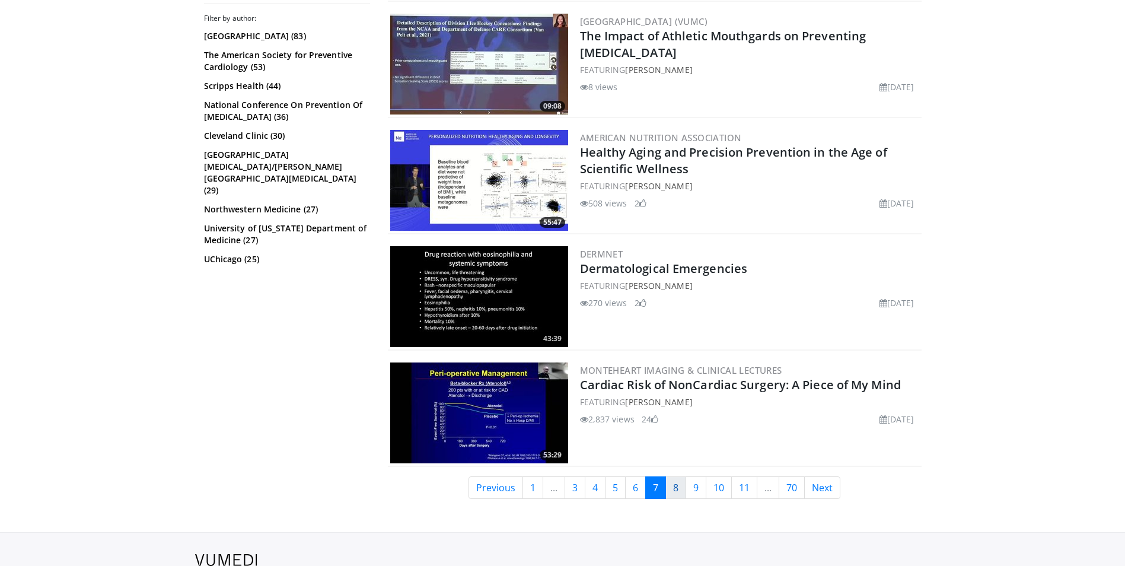
click at [674, 476] on link "8" at bounding box center [675, 487] width 21 height 23
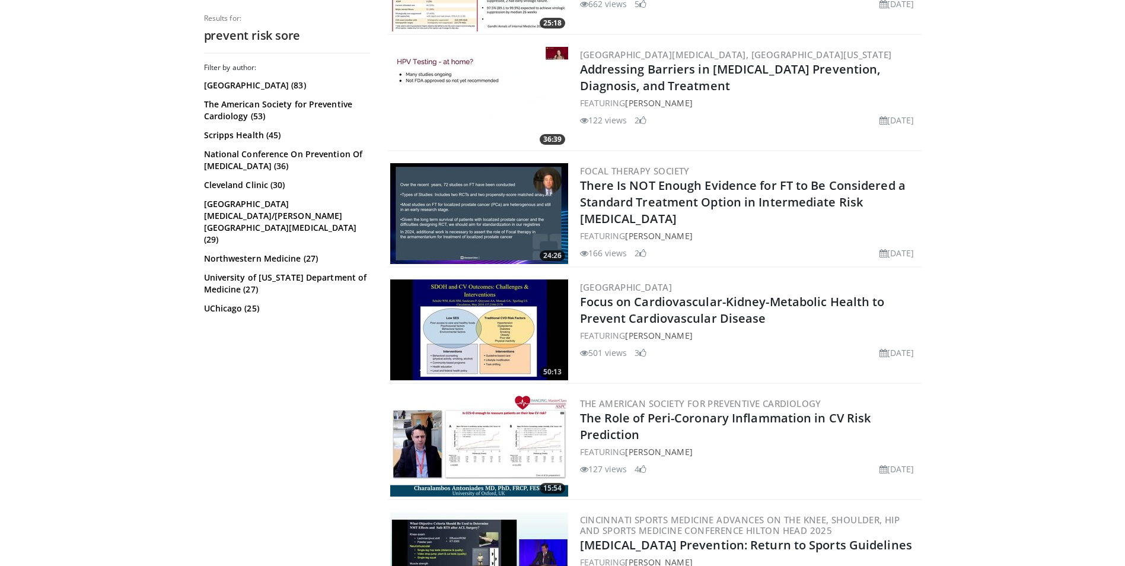
scroll to position [1779, 0]
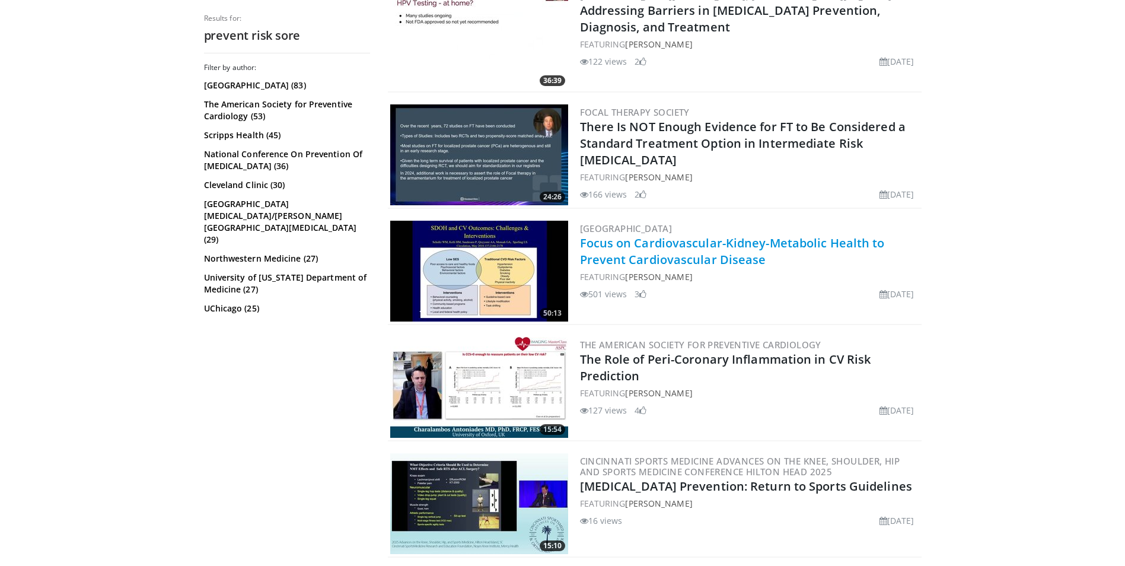
click at [726, 244] on link "Focus on Cardiovascular-Kidney-Metabolic Health to Prevent Cardiovascular Disea…" at bounding box center [732, 251] width 305 height 33
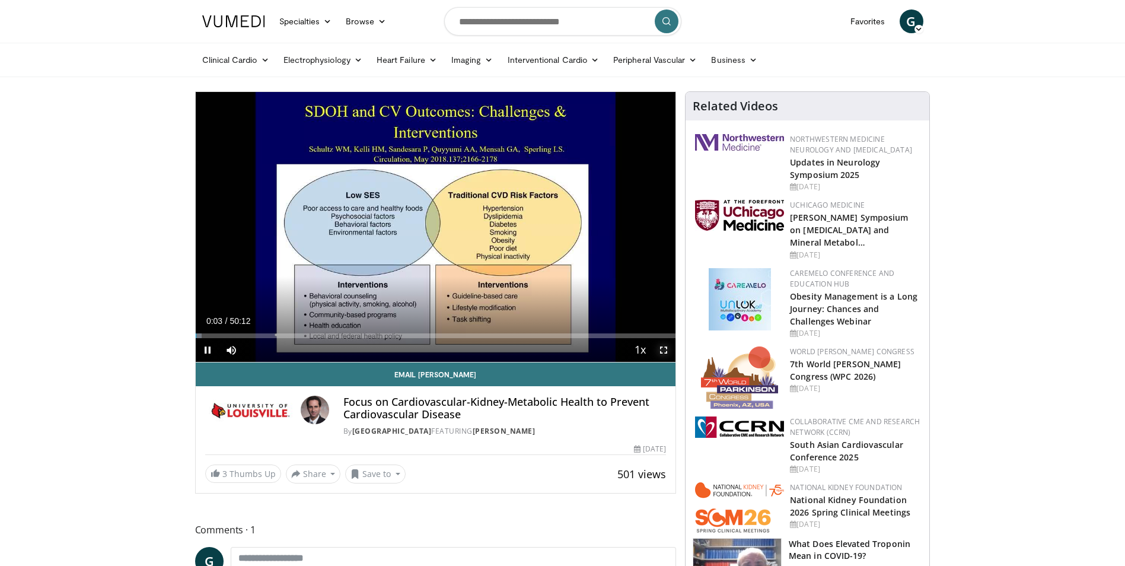
click at [664, 352] on span "Video Player" at bounding box center [664, 350] width 24 height 24
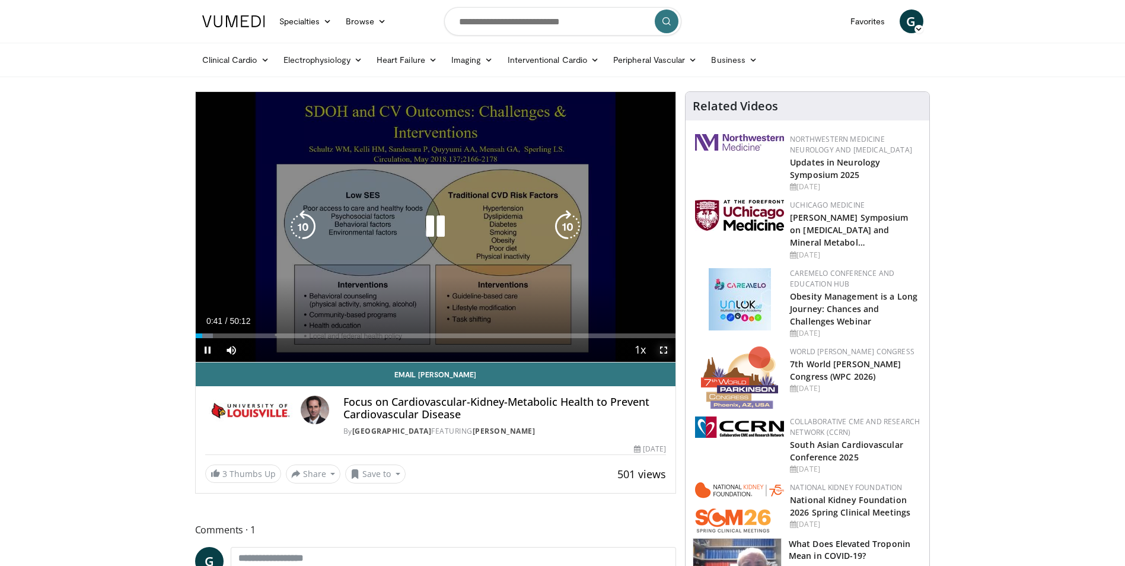
drag, startPoint x: 664, startPoint y: 353, endPoint x: 667, endPoint y: 397, distance: 44.0
click at [664, 353] on span "Video Player" at bounding box center [664, 350] width 24 height 24
click at [437, 227] on icon "Video Player" at bounding box center [435, 226] width 33 height 33
